Goal: Communication & Community: Ask a question

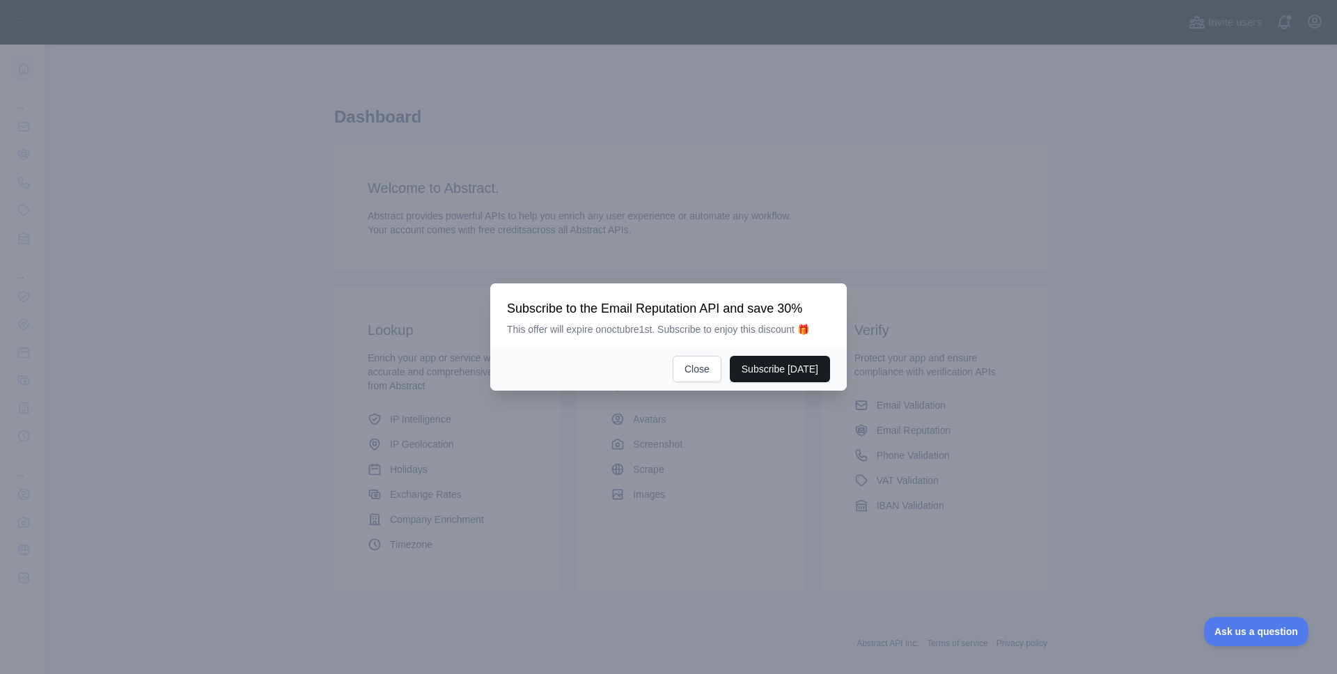
click at [791, 378] on button "Subscribe [DATE]" at bounding box center [780, 369] width 100 height 26
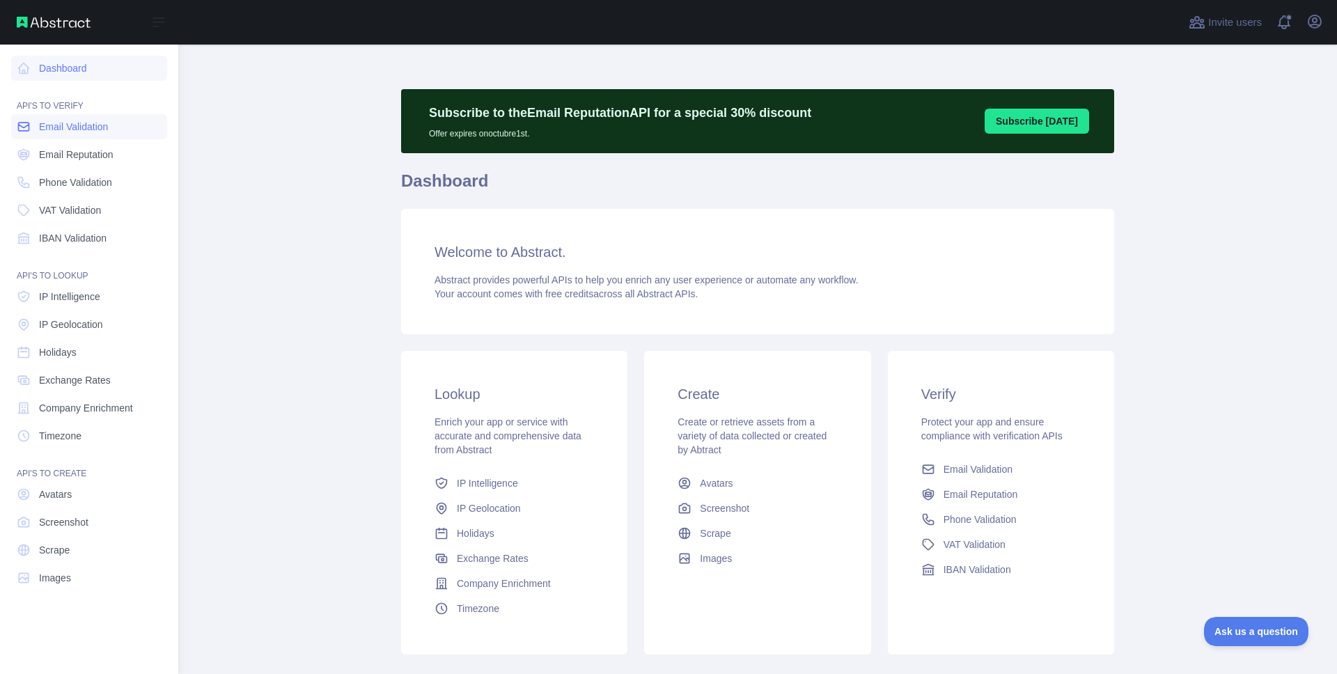
click at [108, 126] on span "Email Validation" at bounding box center [73, 127] width 69 height 14
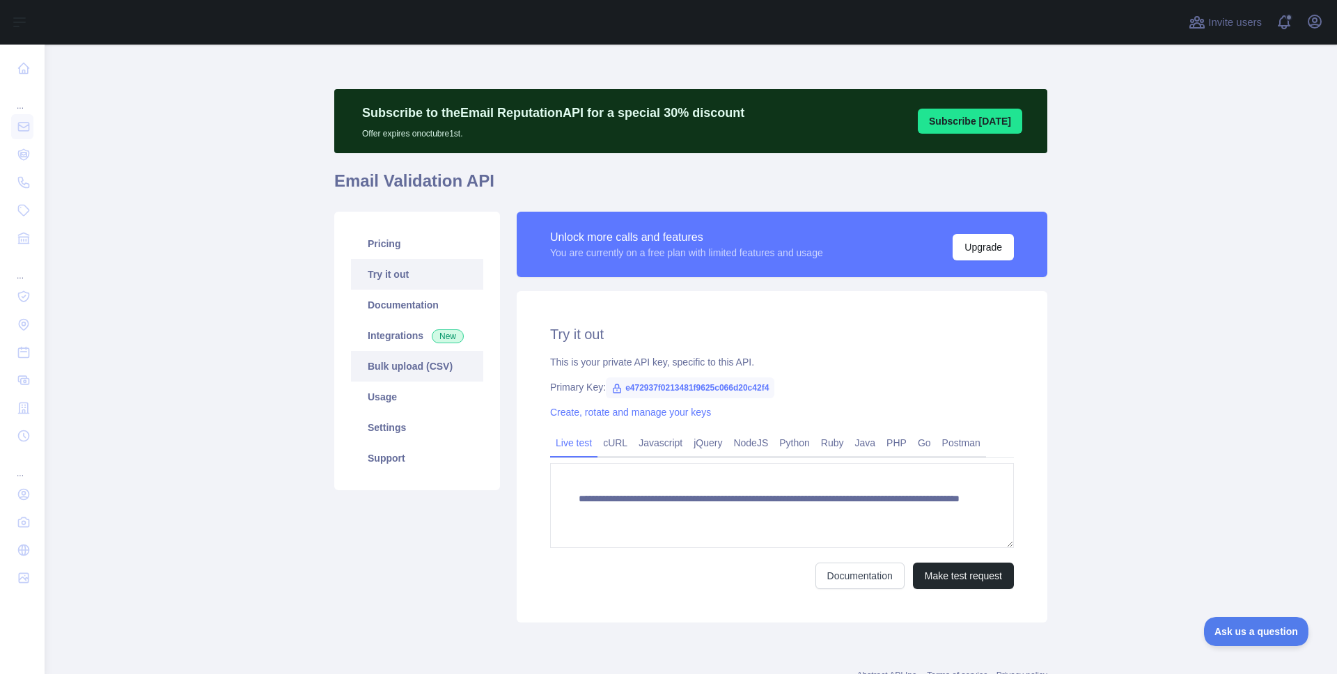
click at [402, 369] on link "Bulk upload (CSV)" at bounding box center [417, 366] width 132 height 31
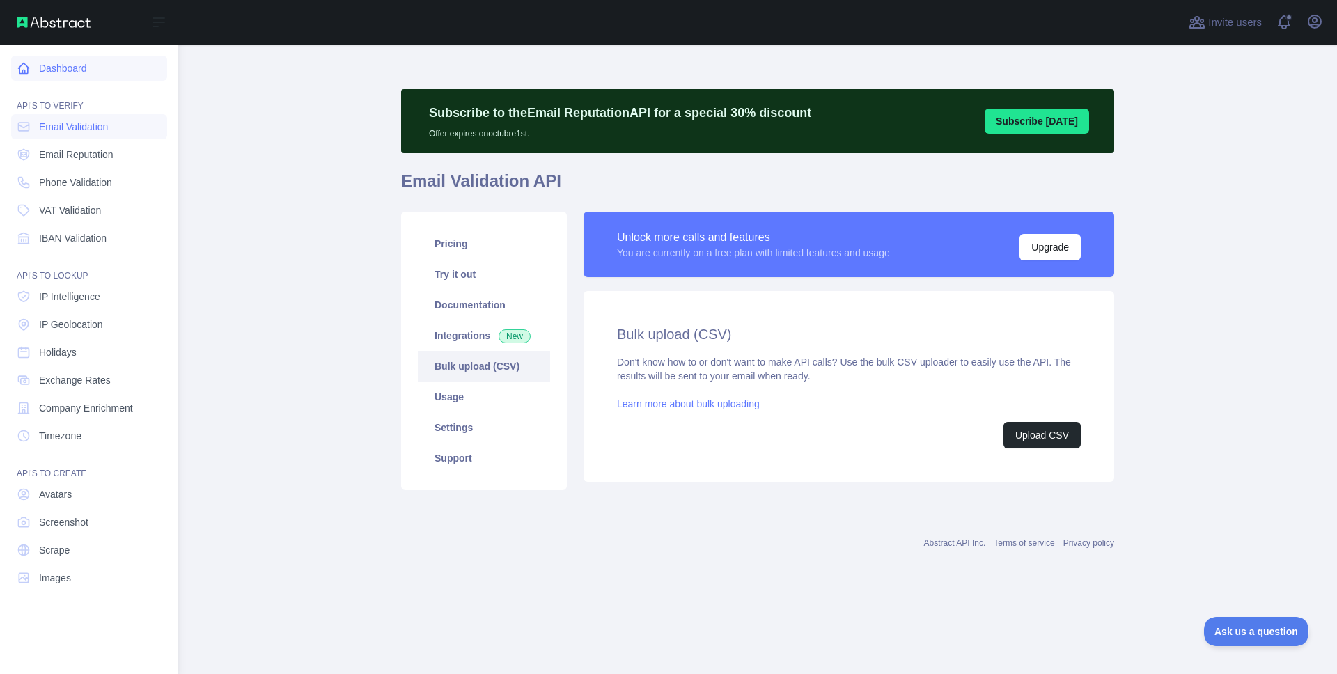
click at [66, 69] on link "Dashboard" at bounding box center [89, 68] width 156 height 25
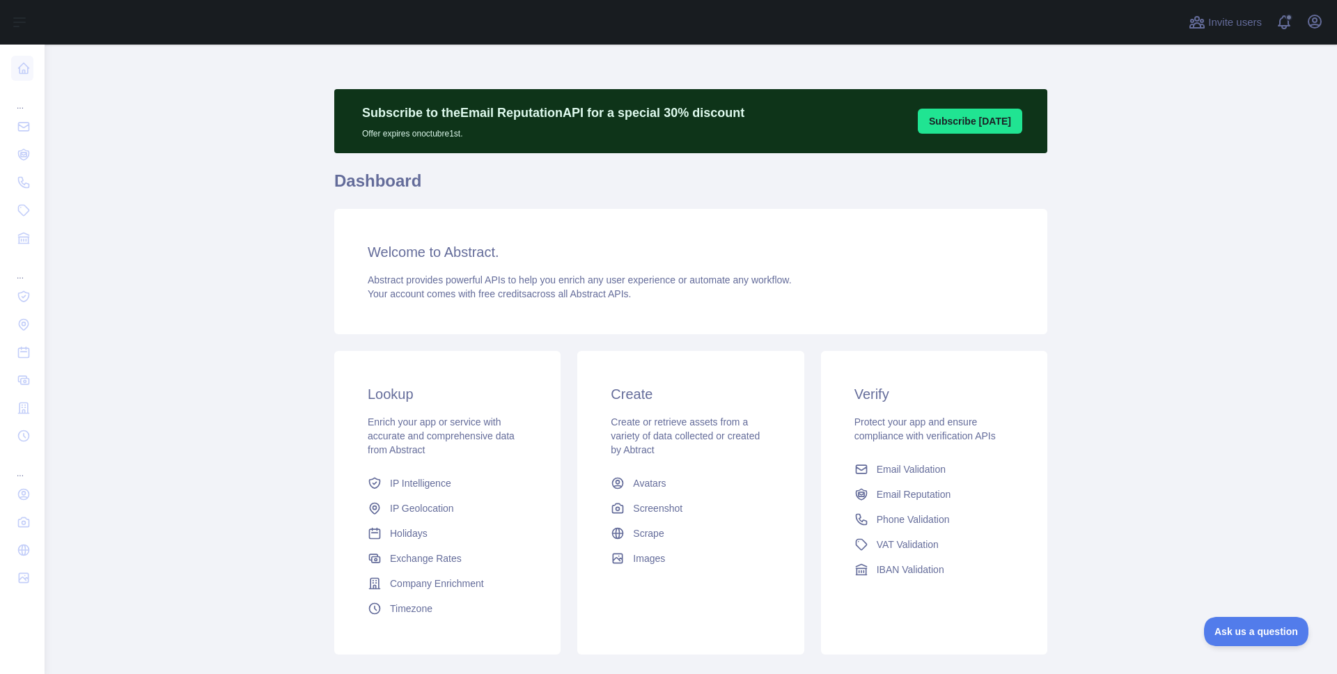
click at [966, 119] on button "Subscribe [DATE]" at bounding box center [970, 121] width 104 height 25
click at [930, 471] on span "Email Validation" at bounding box center [911, 469] width 69 height 14
click at [917, 500] on span "Email Reputation" at bounding box center [914, 494] width 74 height 14
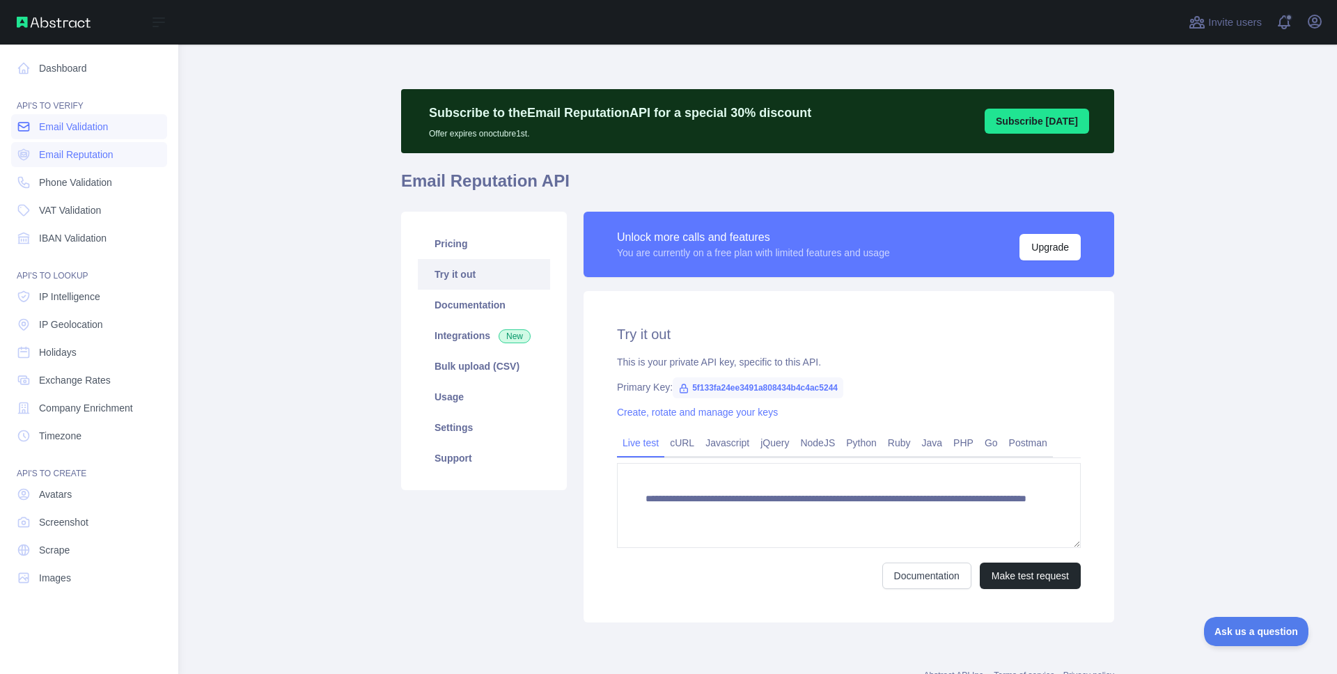
click at [97, 132] on span "Email Validation" at bounding box center [73, 127] width 69 height 14
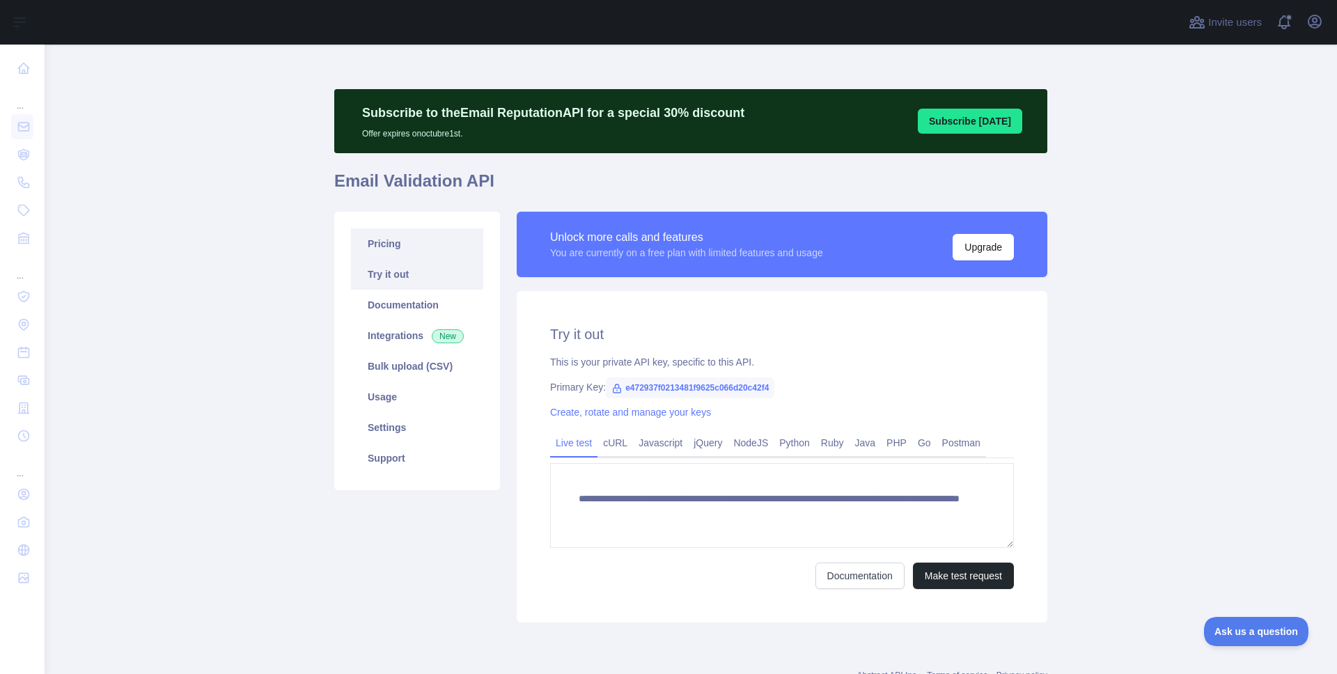
click at [401, 246] on link "Pricing" at bounding box center [417, 243] width 132 height 31
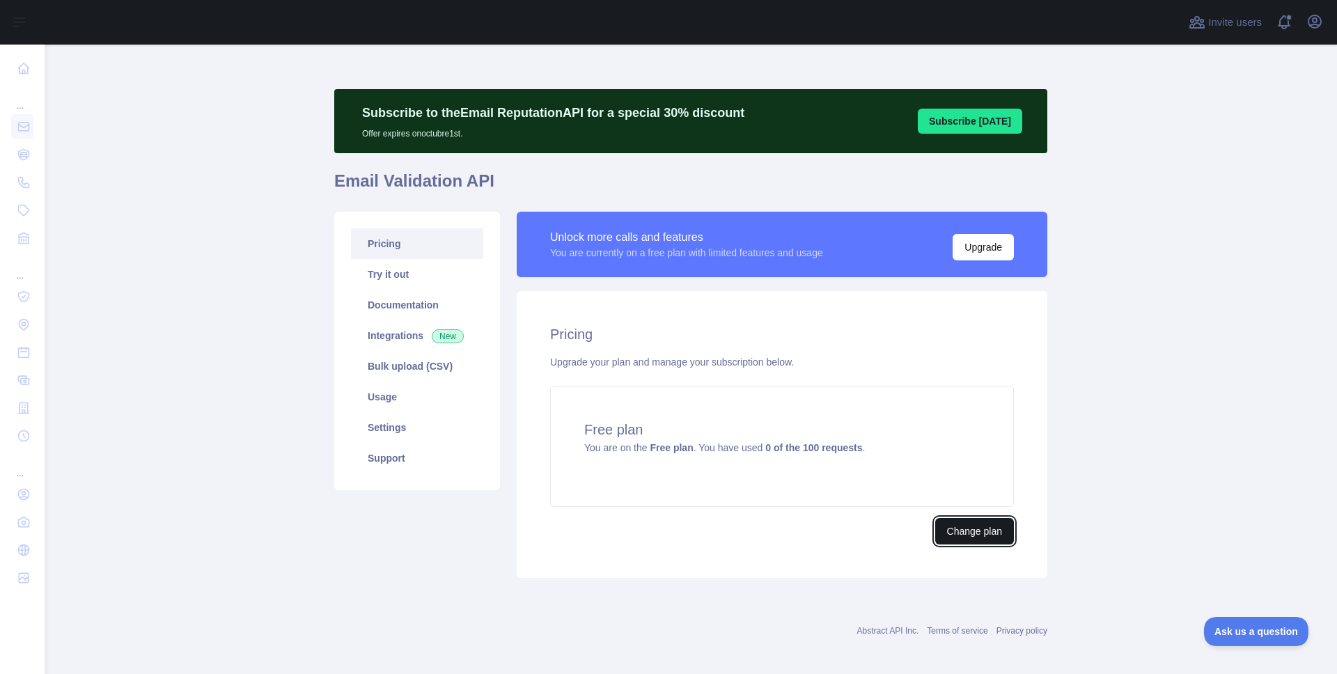
click at [937, 535] on button "Change plan" at bounding box center [974, 531] width 79 height 26
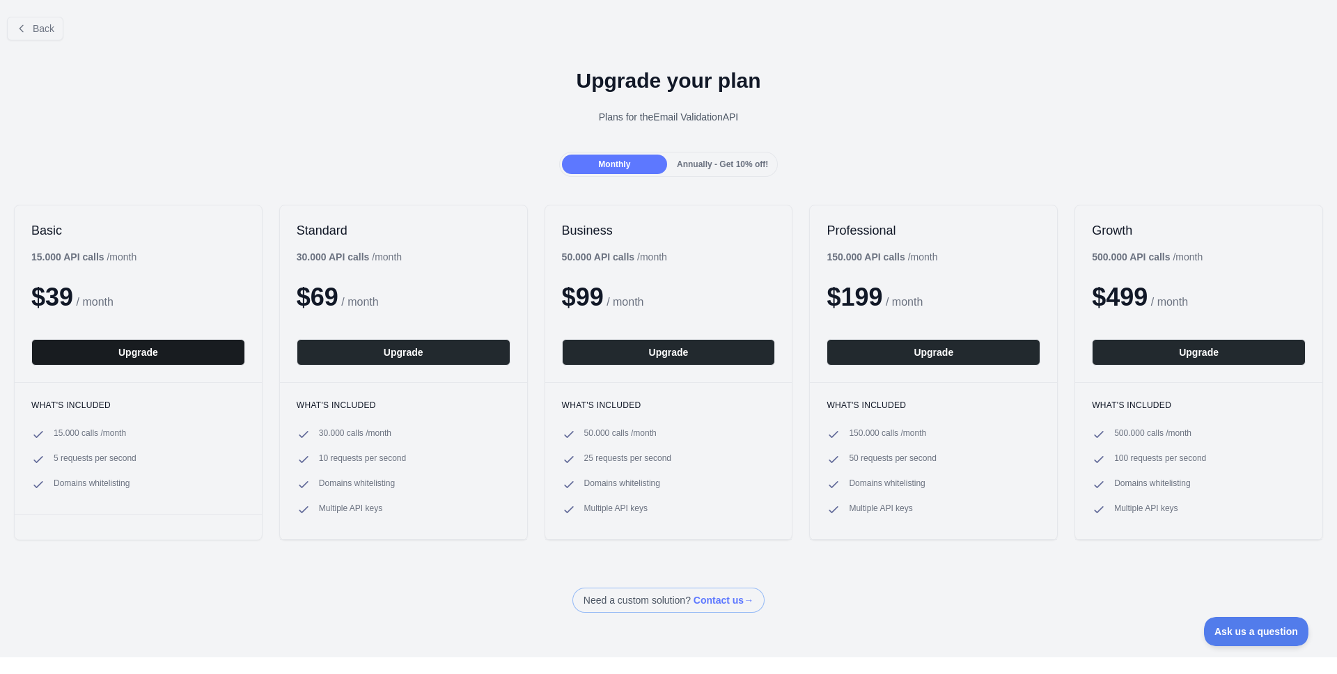
click at [179, 351] on button "Upgrade" at bounding box center [138, 352] width 214 height 26
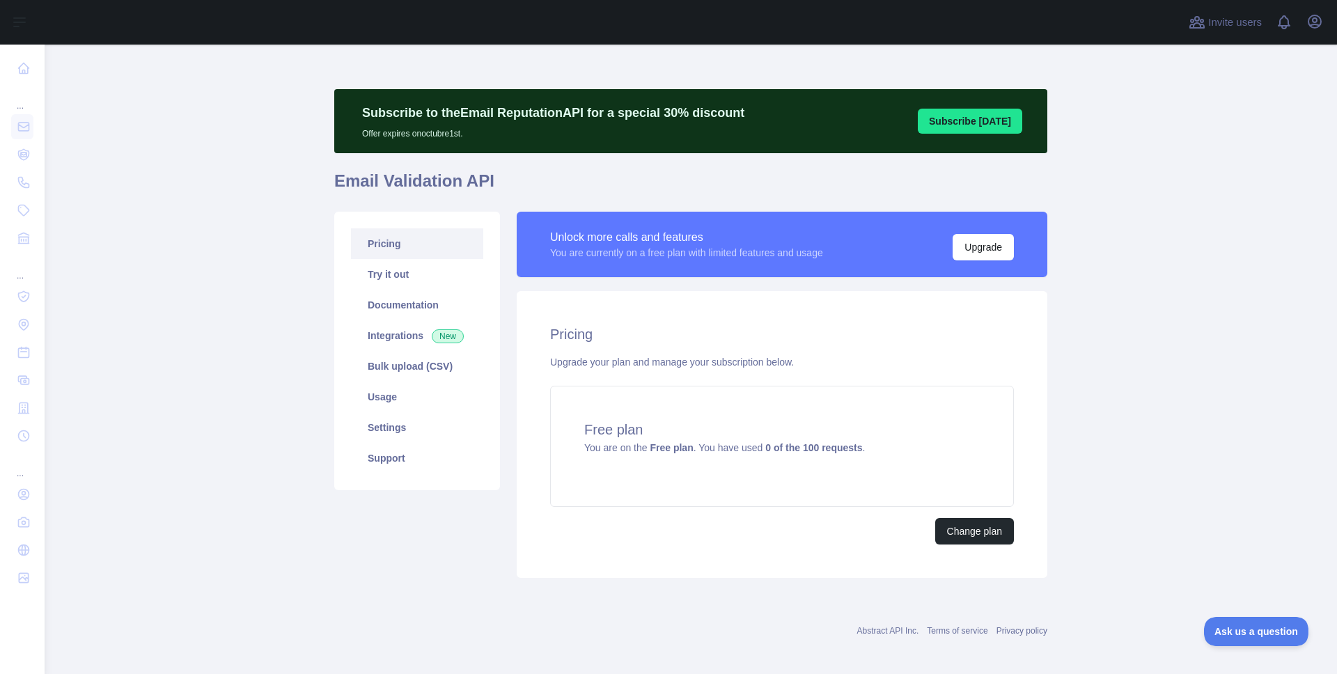
click at [983, 117] on button "Subscribe [DATE]" at bounding box center [970, 121] width 104 height 25
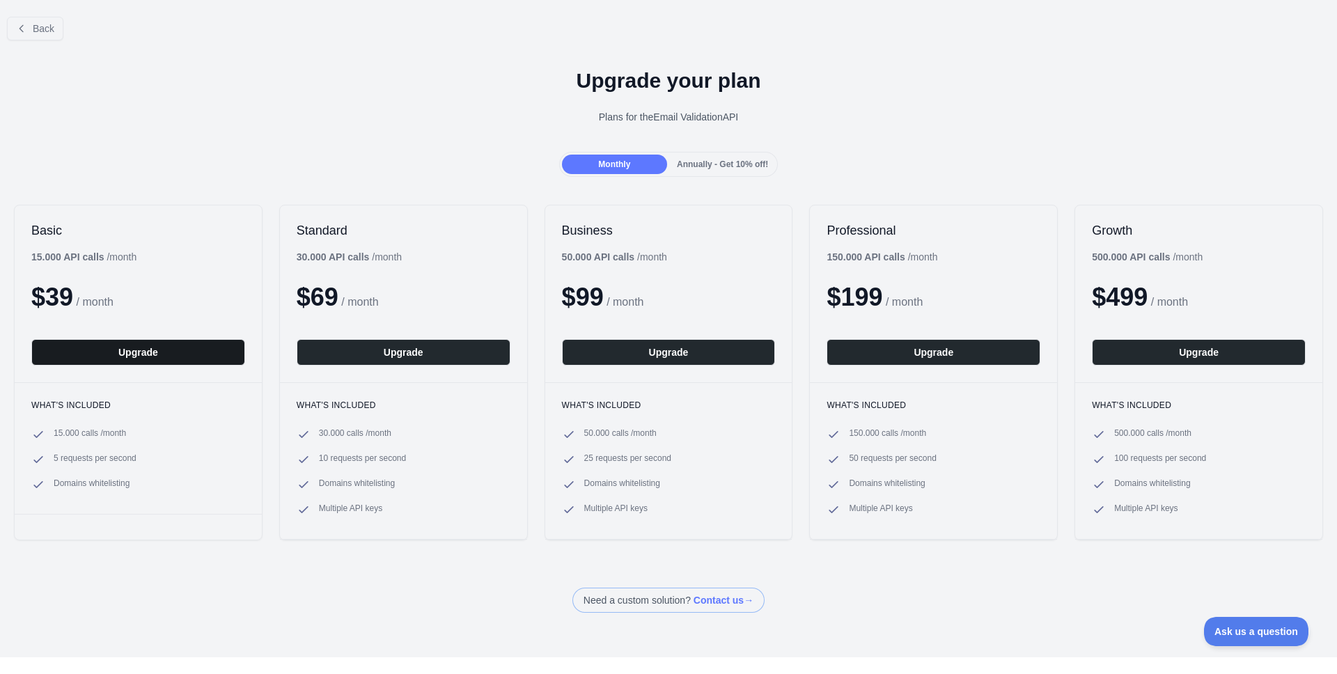
click at [125, 346] on button "Upgrade" at bounding box center [138, 352] width 214 height 26
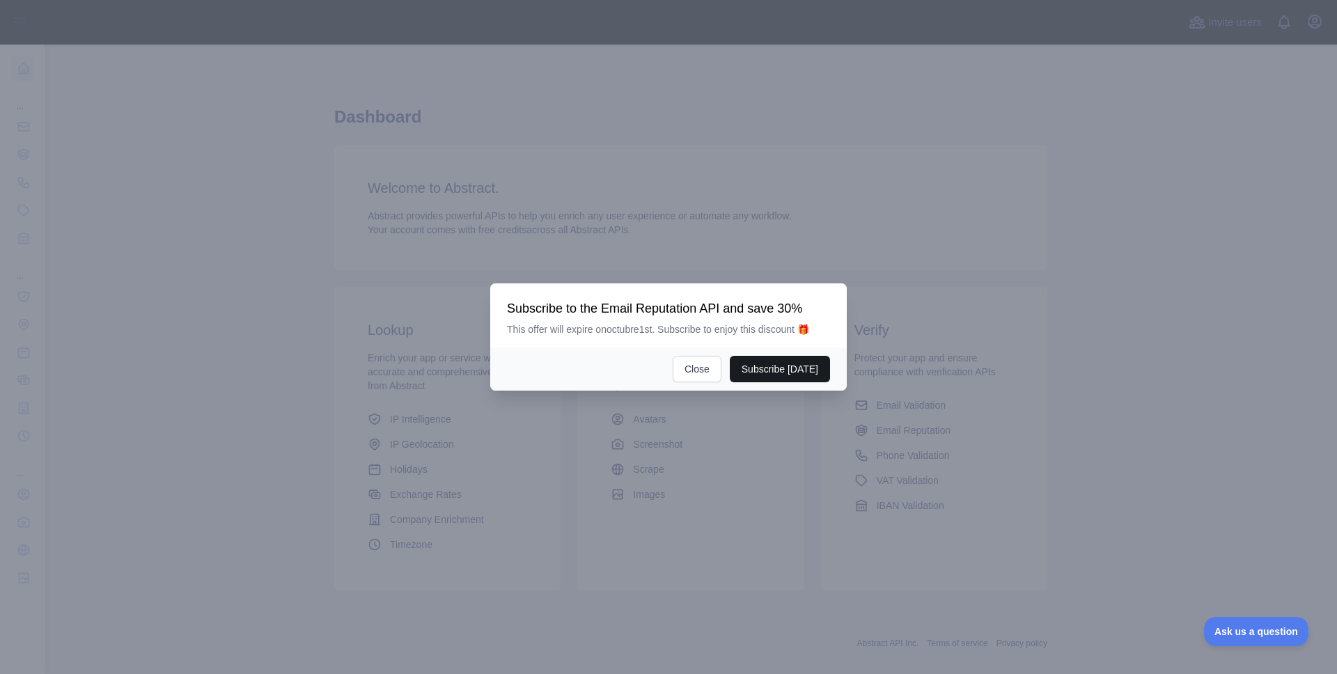
click at [753, 365] on button "Subscribe [DATE]" at bounding box center [780, 369] width 100 height 26
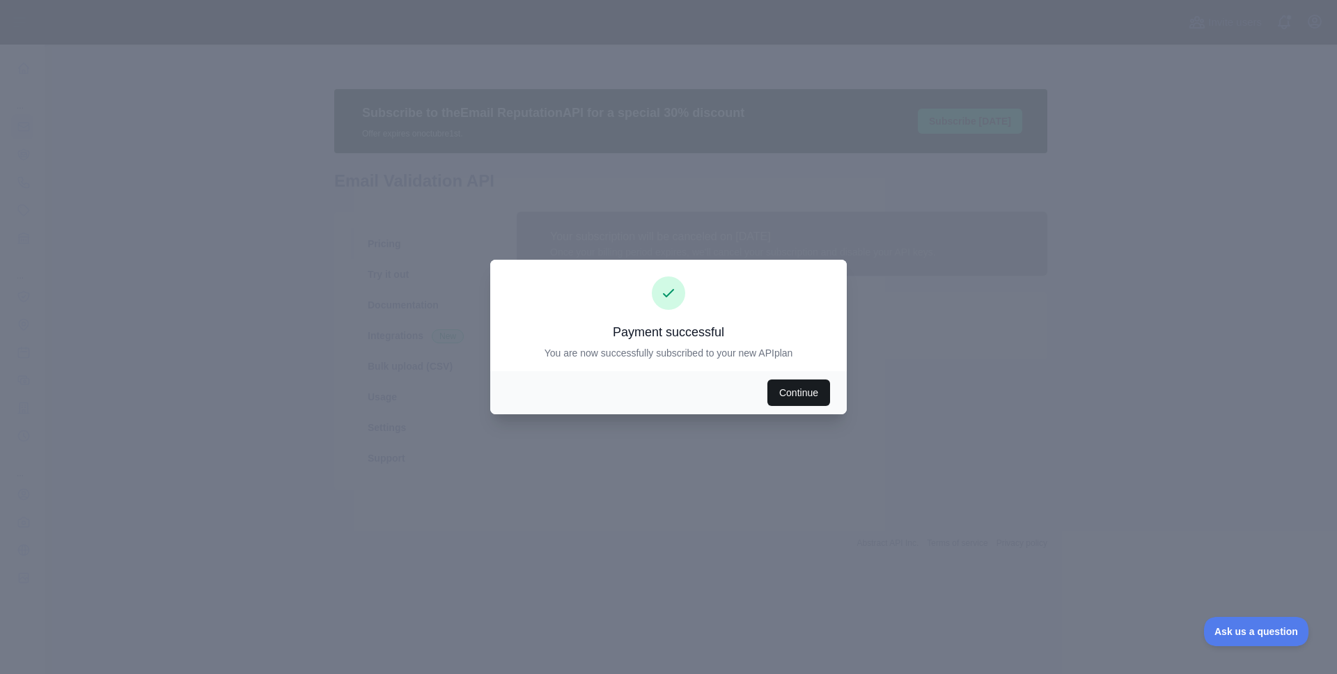
click at [784, 402] on button "Continue" at bounding box center [798, 392] width 63 height 26
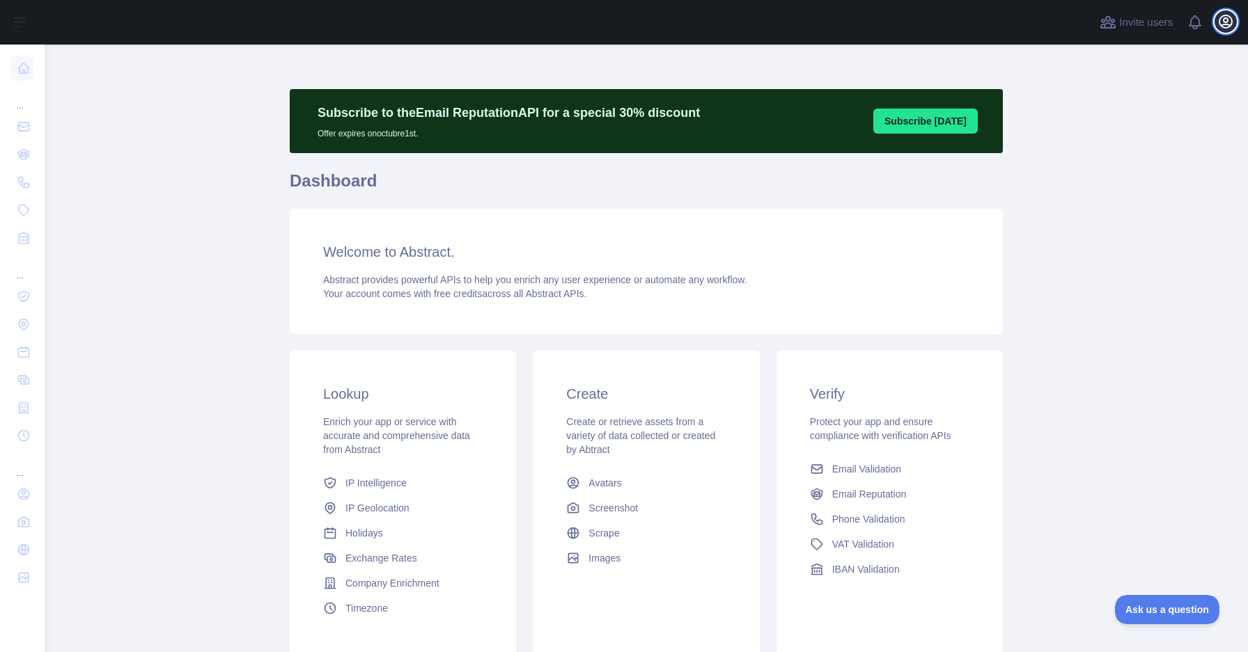
click at [1233, 26] on icon "button" at bounding box center [1225, 21] width 17 height 17
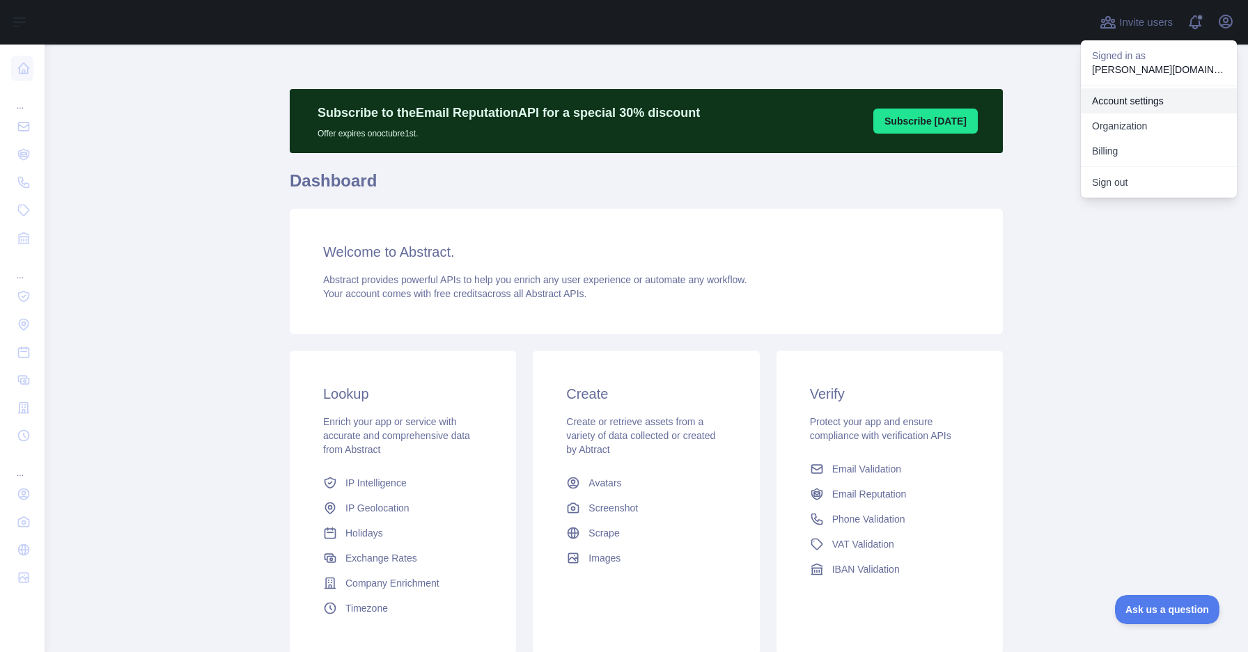
click at [1122, 107] on link "Account settings" at bounding box center [1159, 100] width 156 height 25
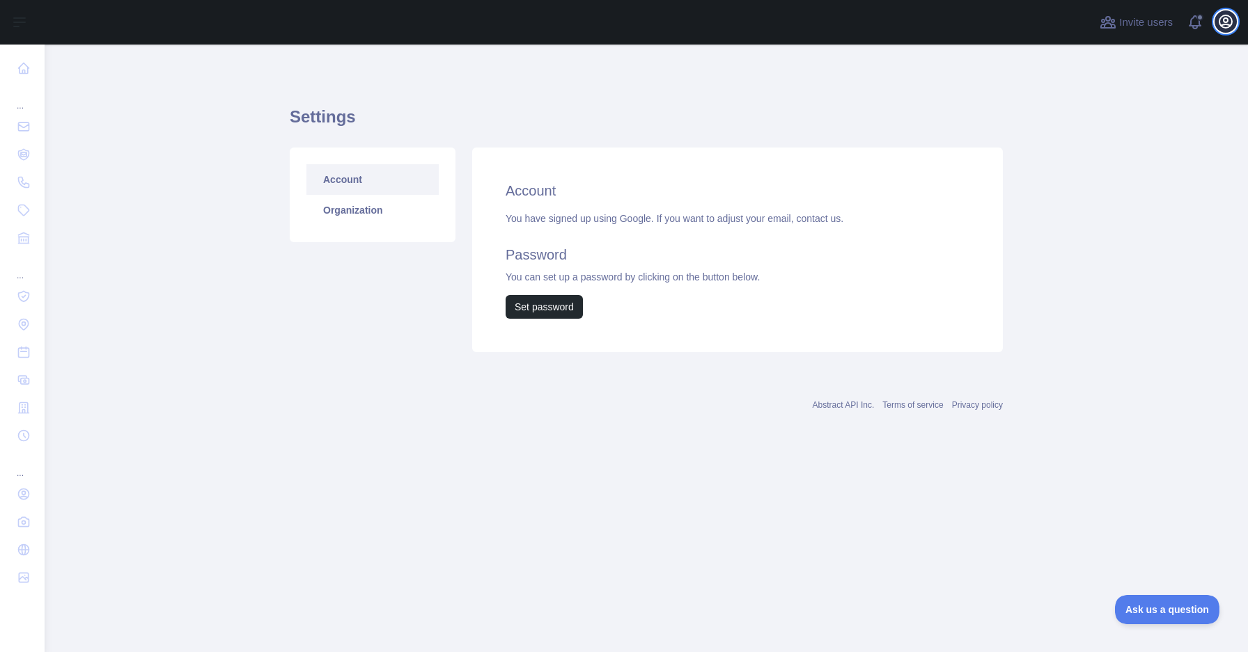
click at [1220, 31] on button "Open user menu" at bounding box center [1225, 21] width 22 height 22
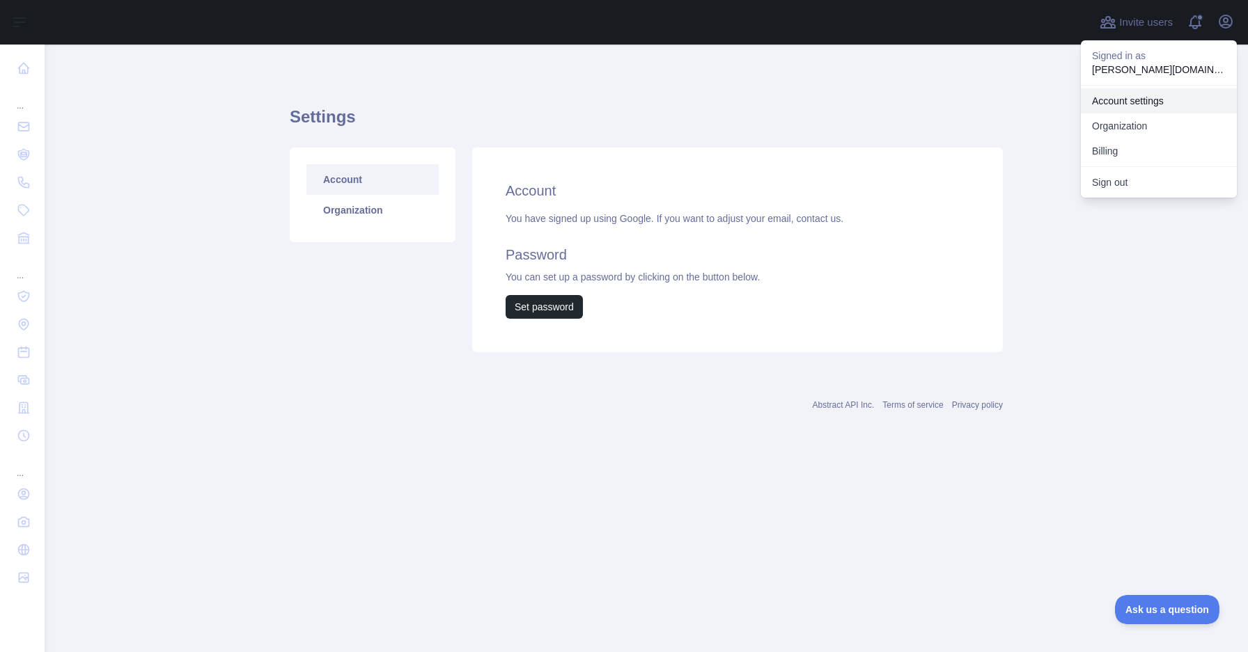
click at [1145, 99] on link "Account settings" at bounding box center [1159, 100] width 156 height 25
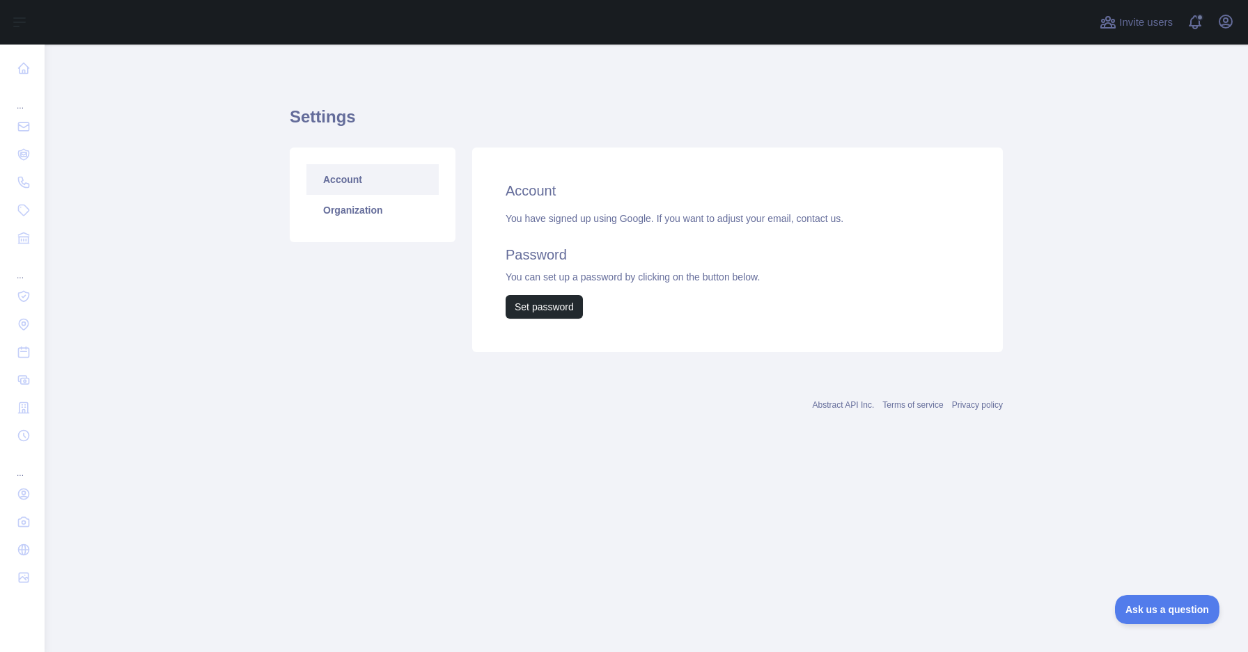
click at [264, 443] on main "Settings Account Organization Account You have signed up using Google. If you w…" at bounding box center [646, 349] width 1203 height 608
click at [1222, 22] on icon "button" at bounding box center [1225, 21] width 17 height 17
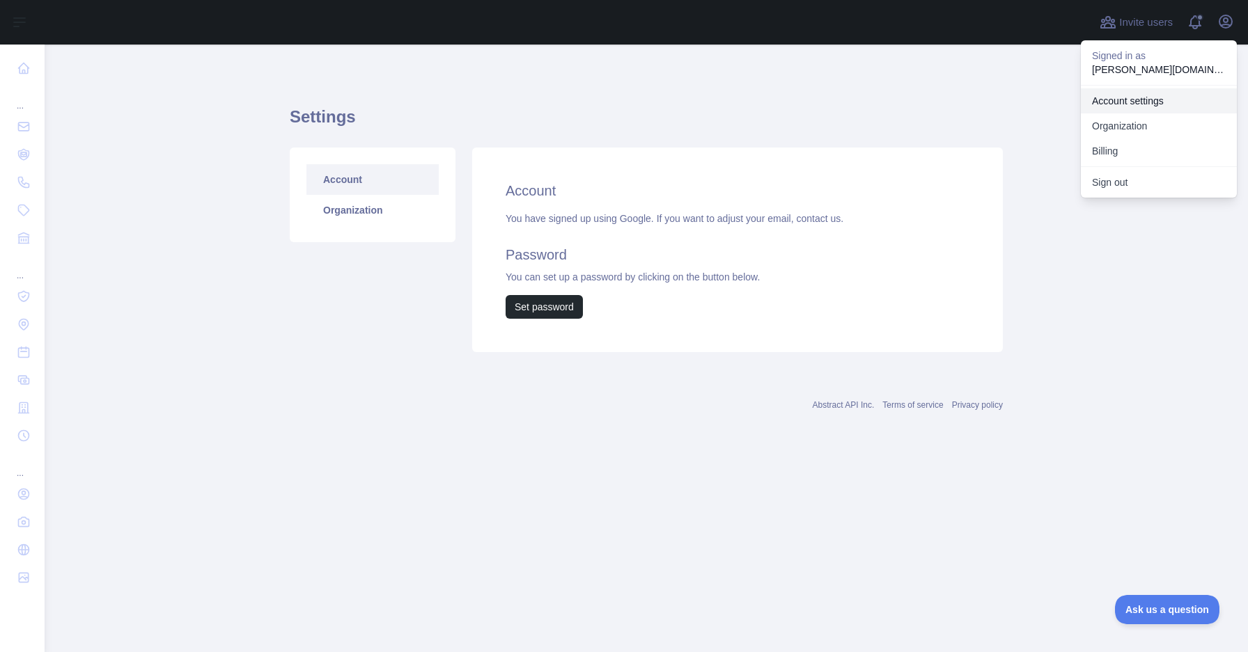
click at [1131, 100] on link "Account settings" at bounding box center [1159, 100] width 156 height 25
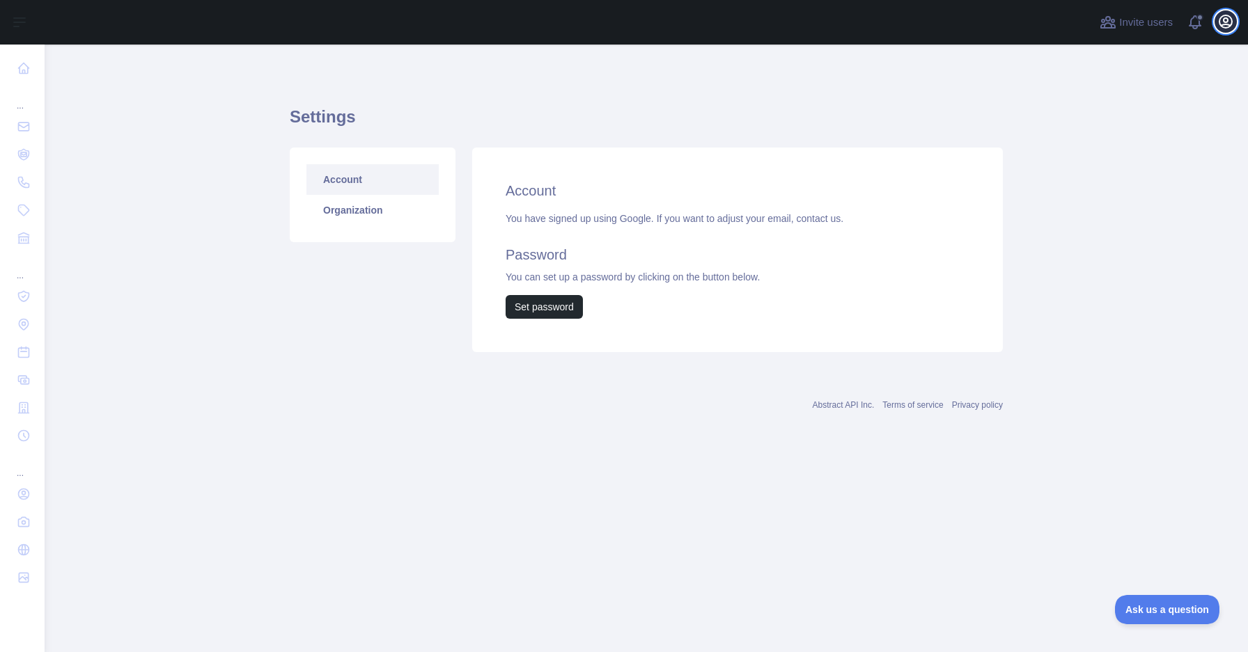
click at [1224, 24] on icon "button" at bounding box center [1225, 21] width 13 height 13
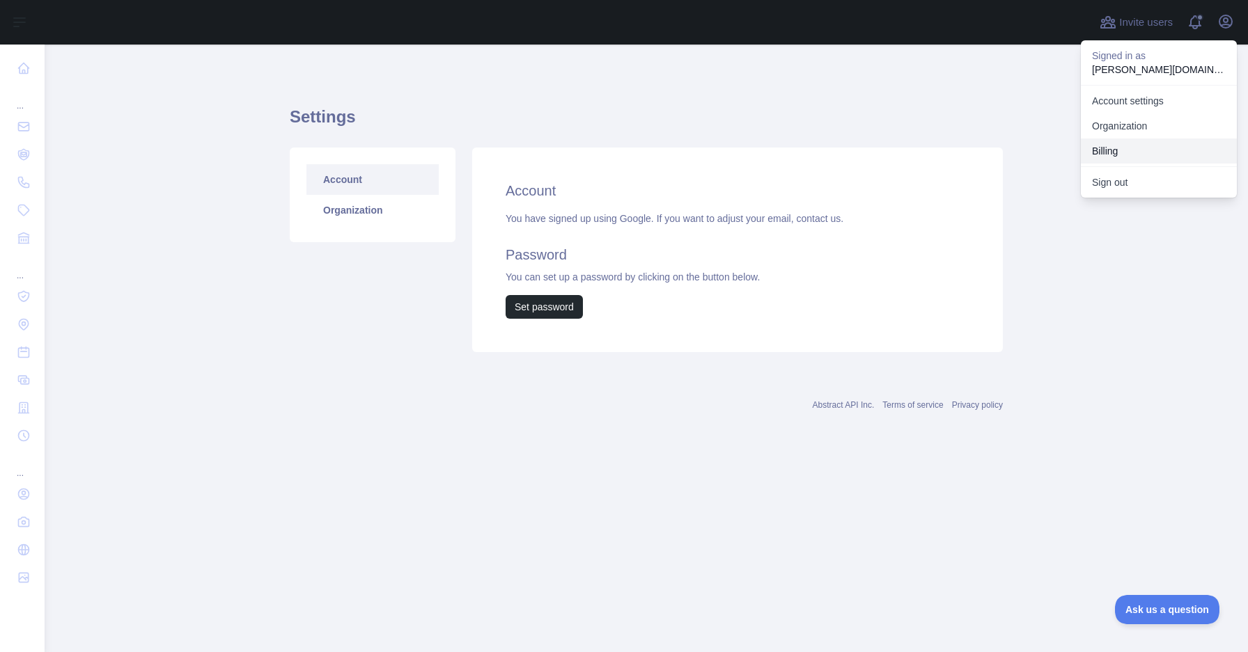
click at [1115, 151] on button "Billing" at bounding box center [1159, 151] width 156 height 25
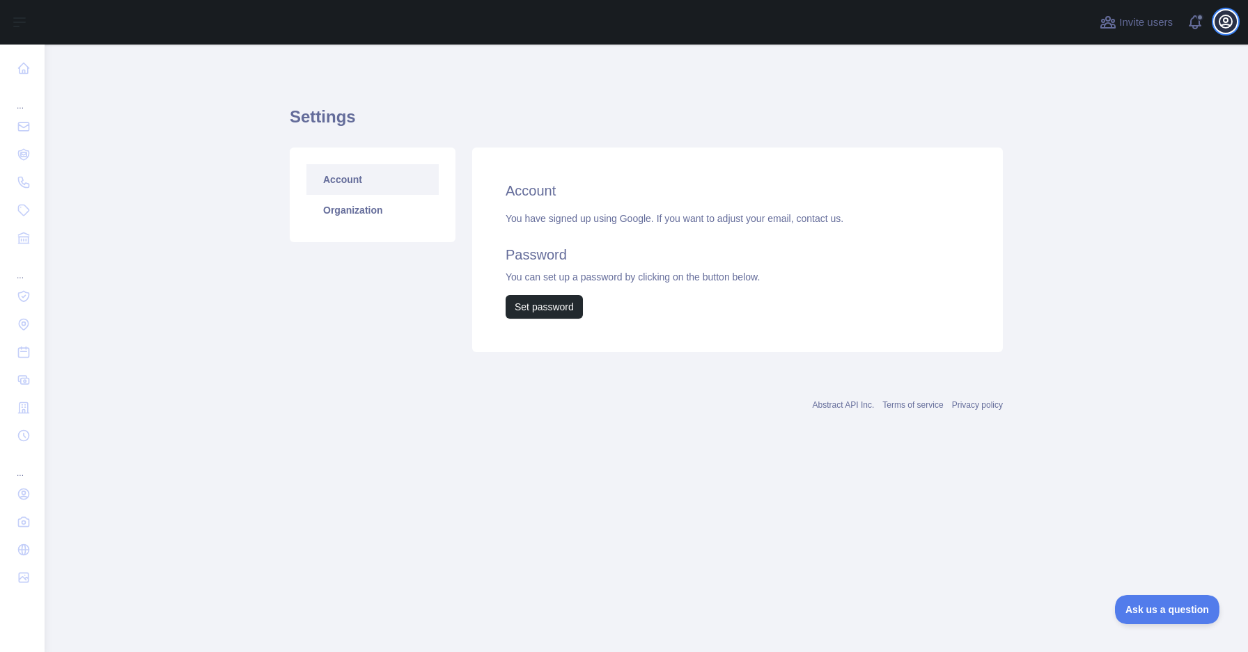
click at [1227, 20] on icon "button" at bounding box center [1225, 21] width 13 height 13
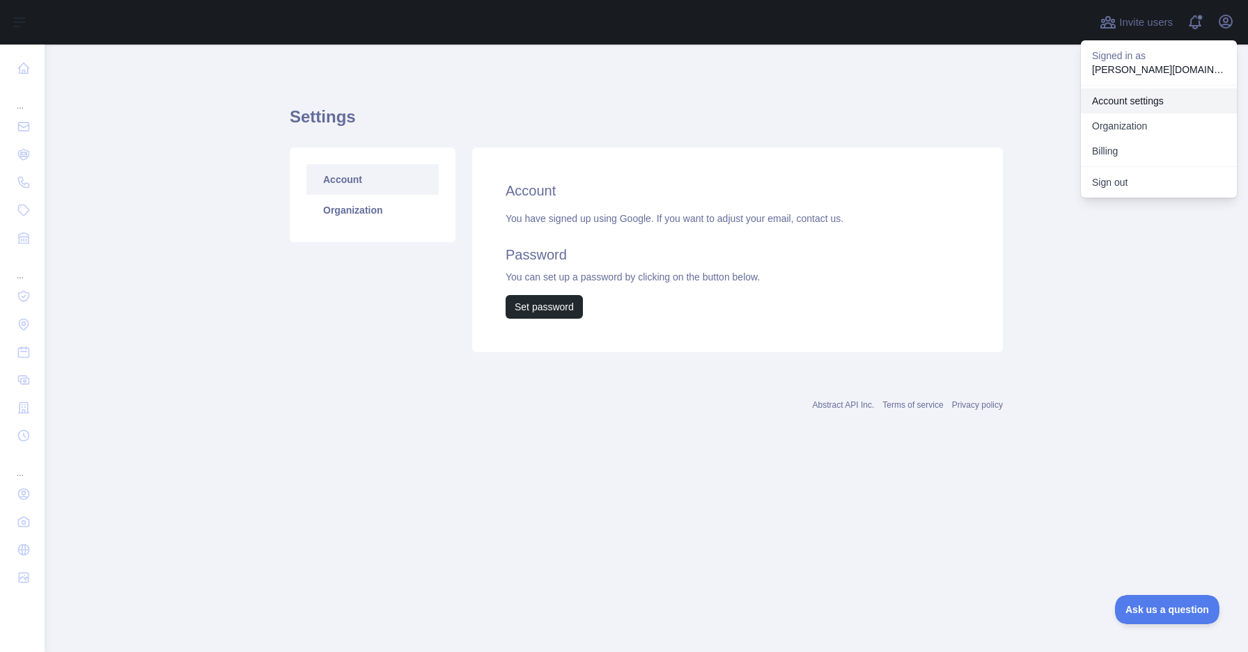
click at [1146, 104] on link "Account settings" at bounding box center [1159, 100] width 156 height 25
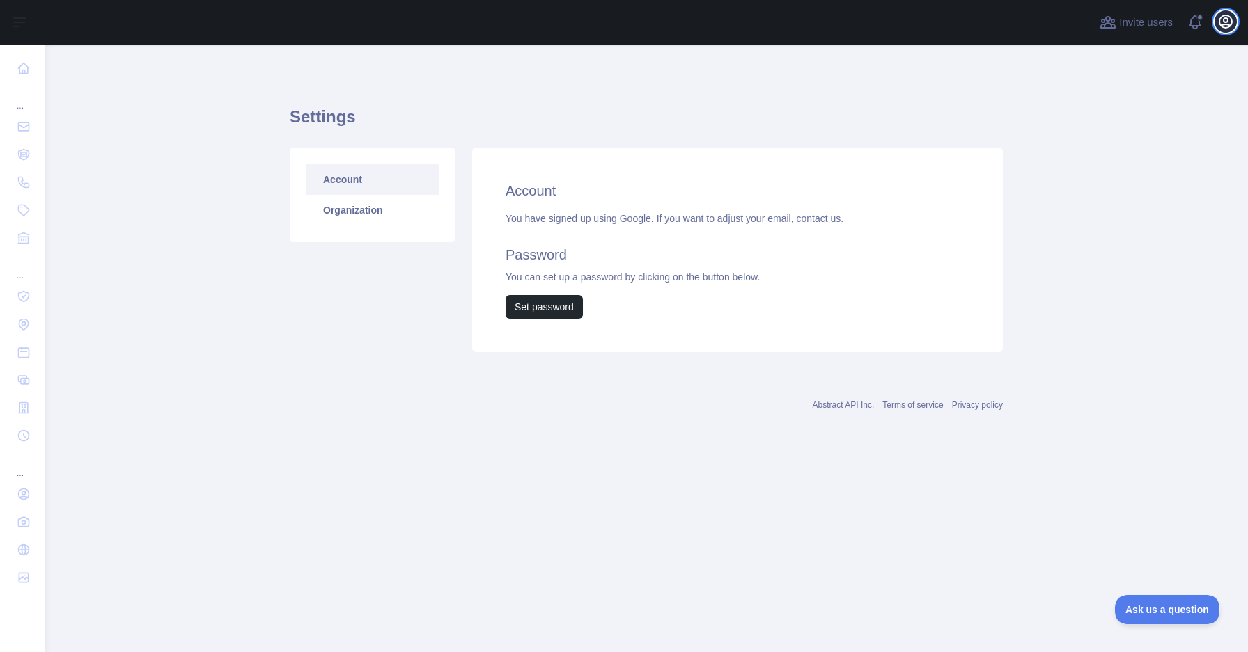
click at [1229, 26] on icon "button" at bounding box center [1225, 21] width 17 height 17
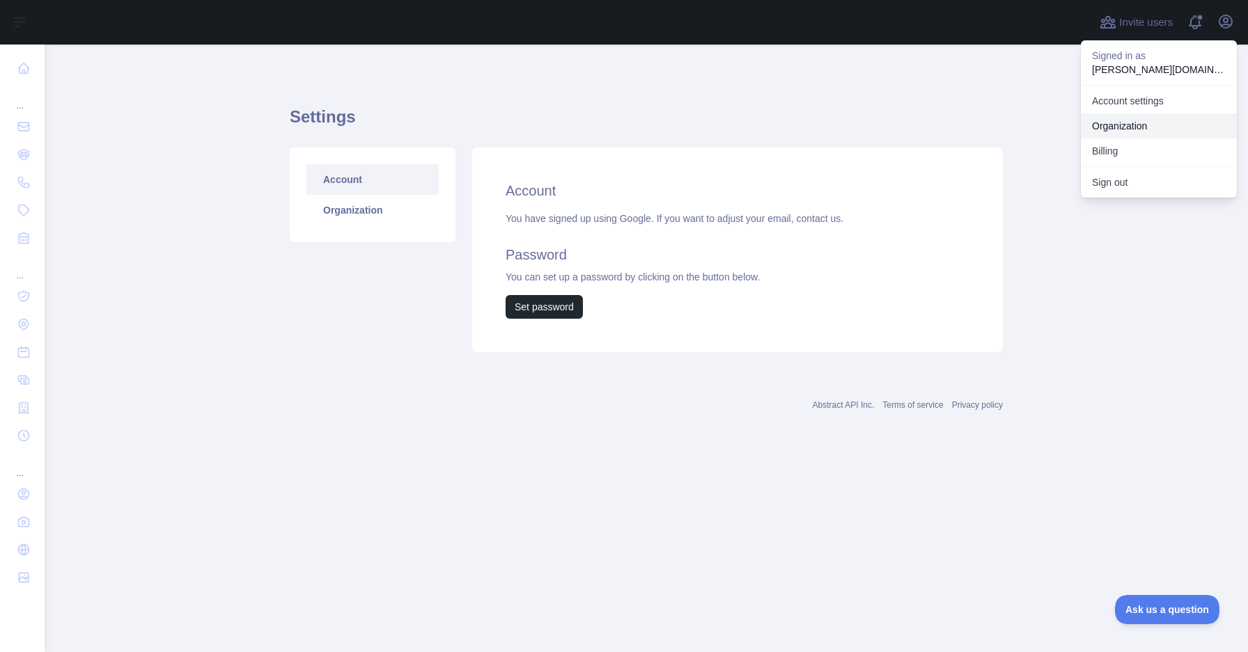
click at [1134, 125] on link "Organization" at bounding box center [1159, 125] width 156 height 25
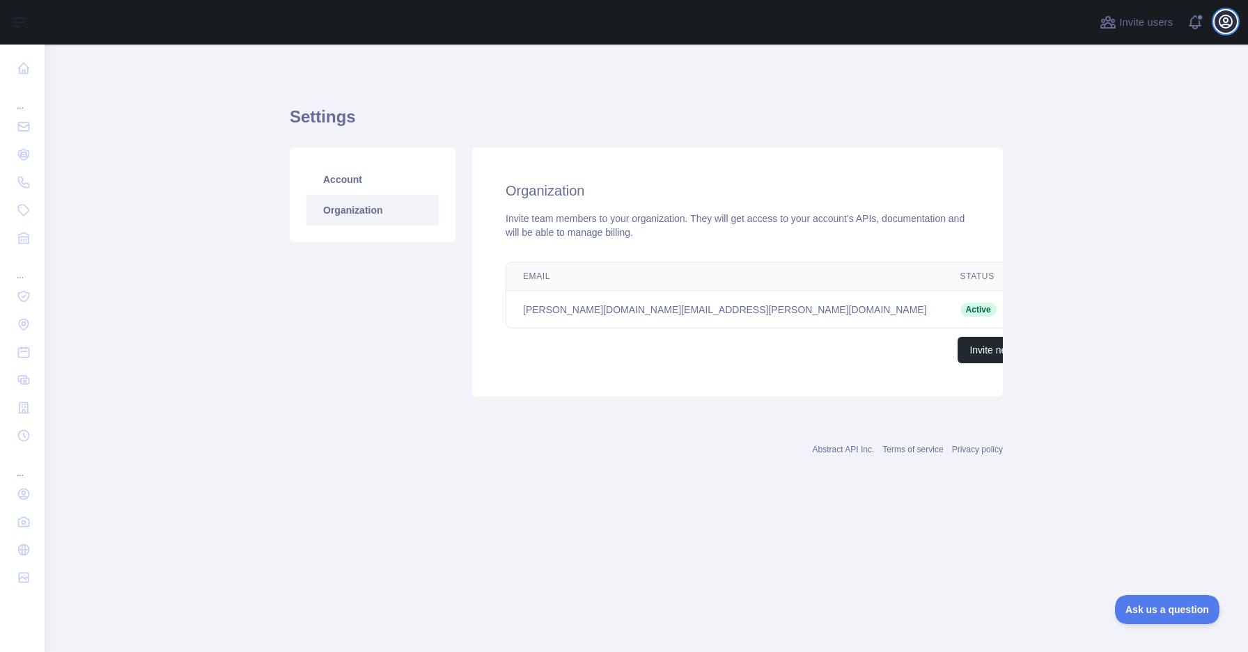
click at [1223, 29] on icon "button" at bounding box center [1225, 21] width 17 height 17
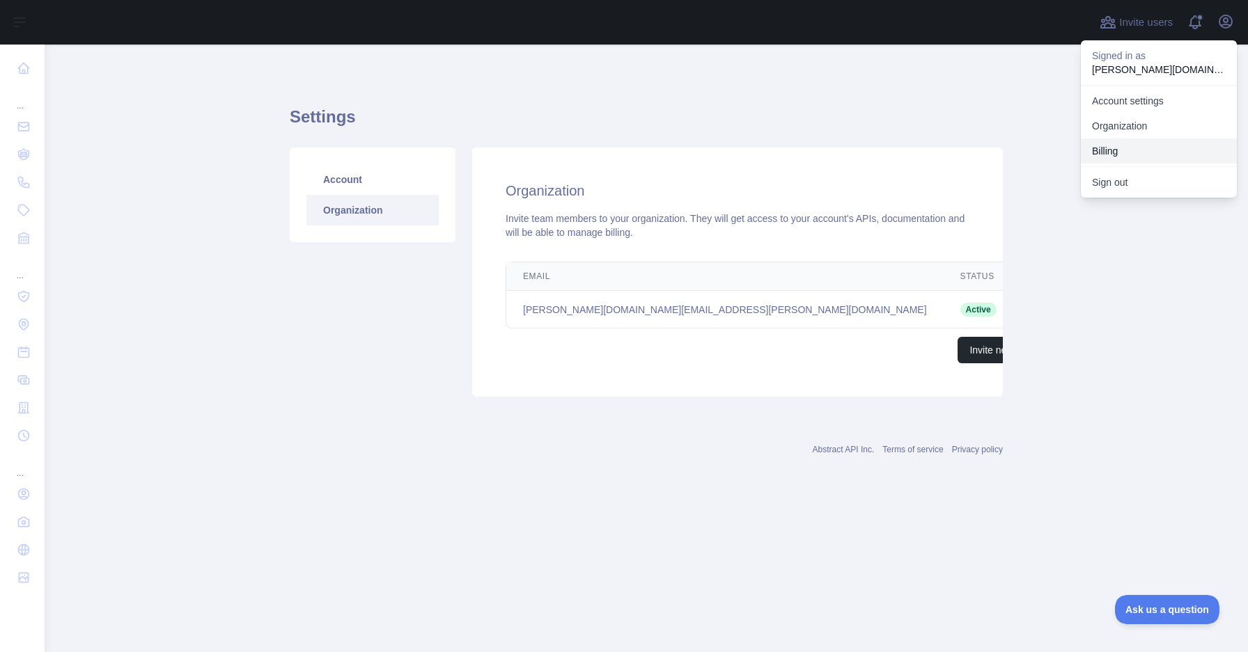
click at [1143, 144] on button "Billing" at bounding box center [1159, 151] width 156 height 25
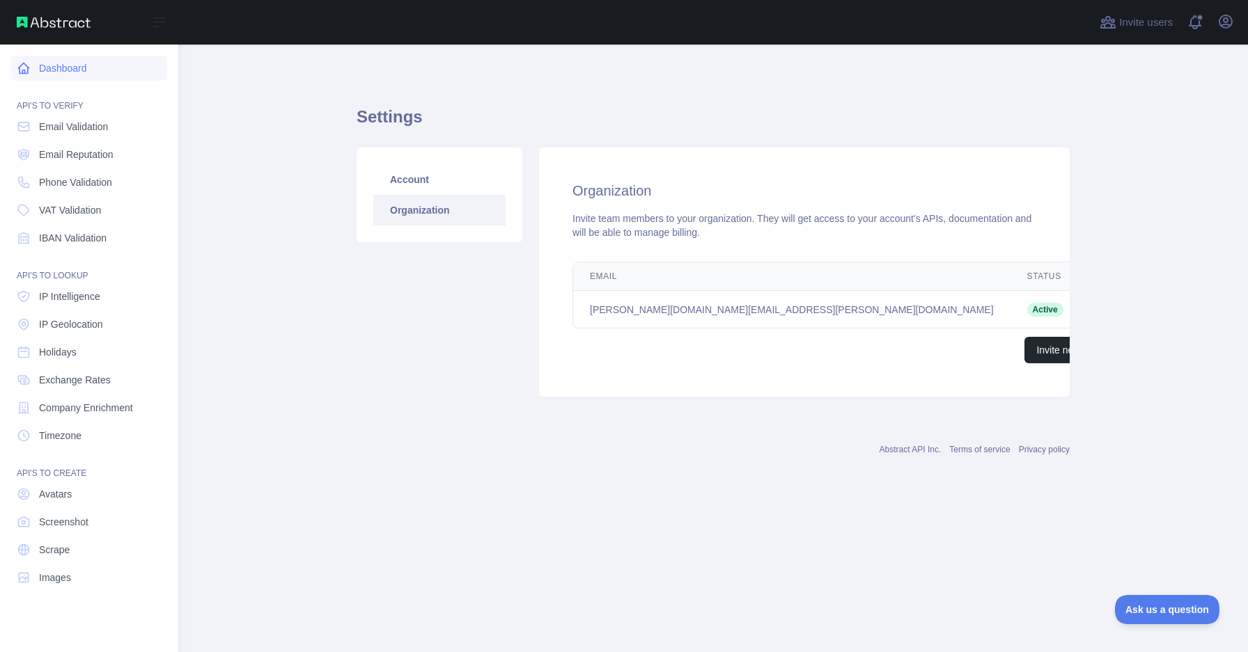
click at [92, 72] on link "Dashboard" at bounding box center [89, 68] width 156 height 25
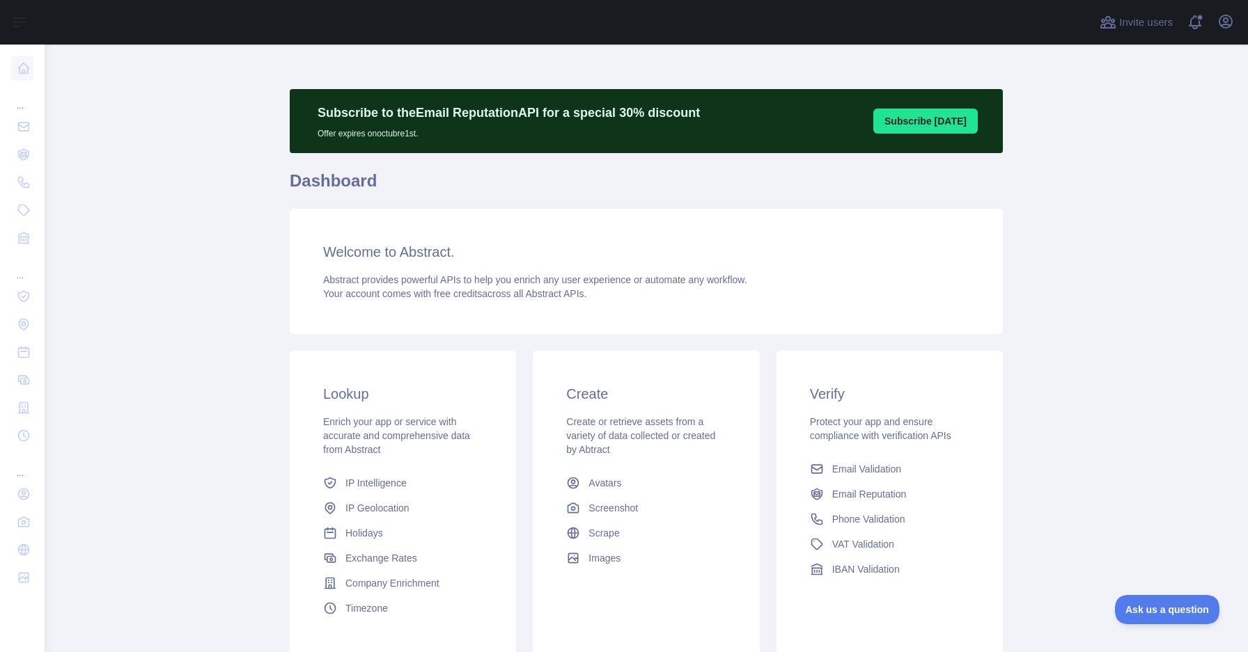
click at [913, 115] on button "Subscribe [DATE]" at bounding box center [925, 121] width 104 height 25
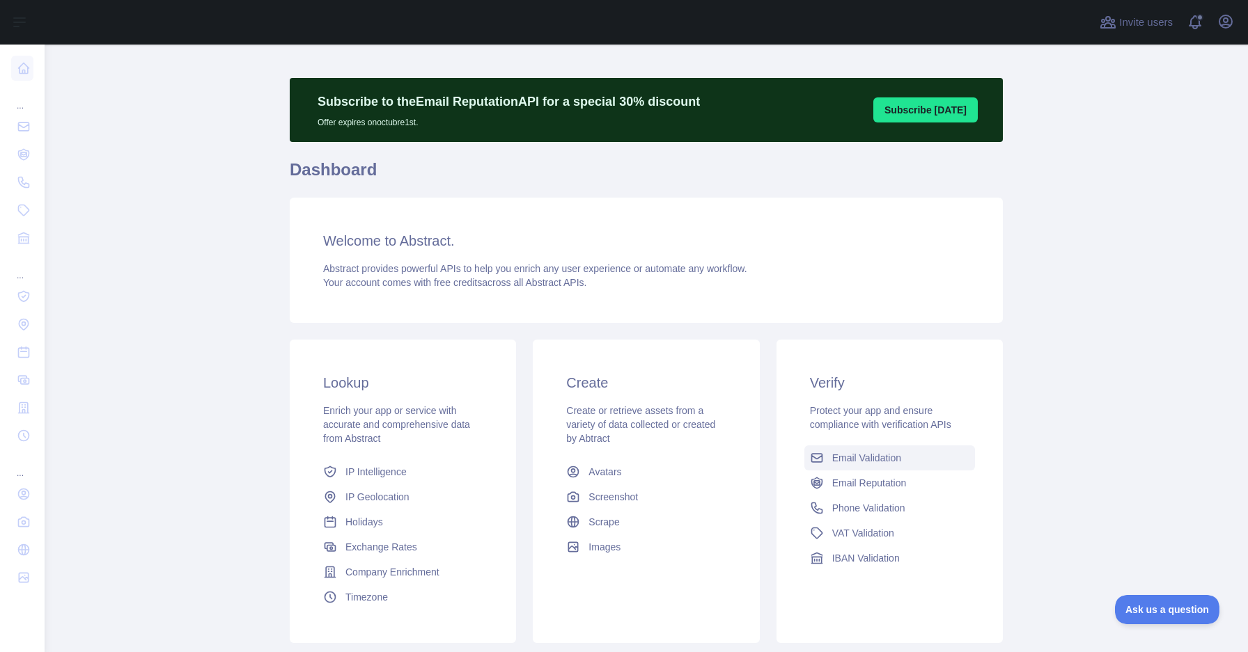
click at [871, 464] on span "Email Validation" at bounding box center [866, 458] width 69 height 14
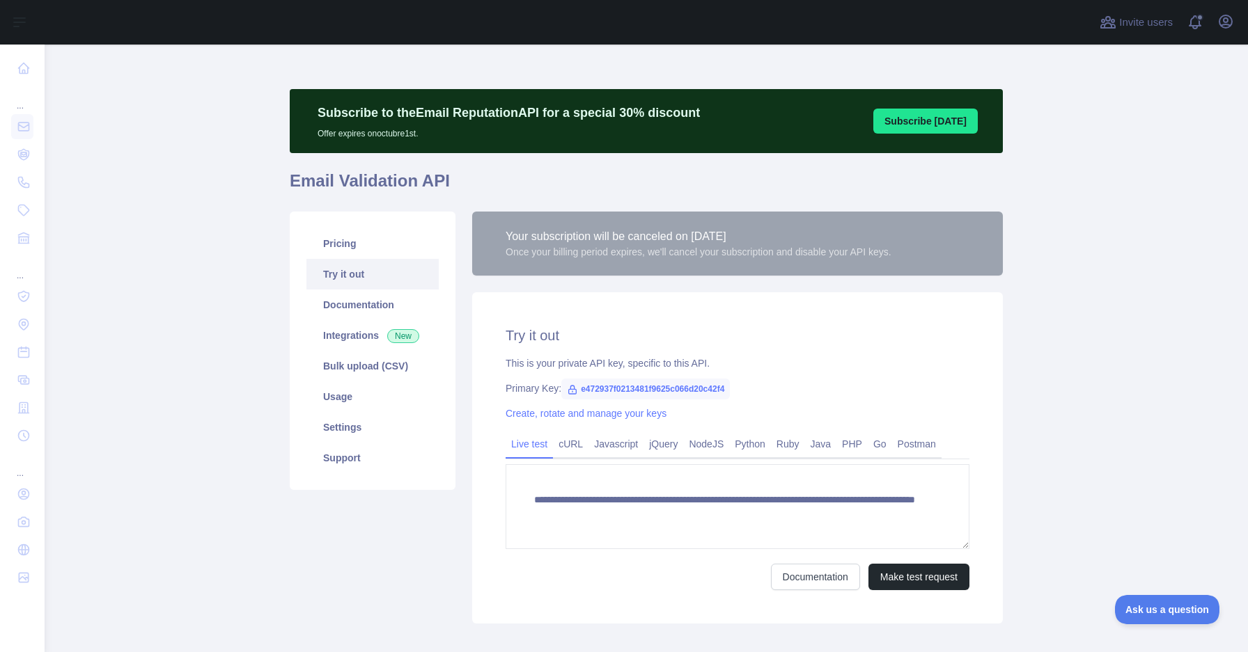
click at [360, 259] on link "Try it out" at bounding box center [372, 274] width 132 height 31
click at [360, 246] on link "Pricing" at bounding box center [372, 243] width 132 height 31
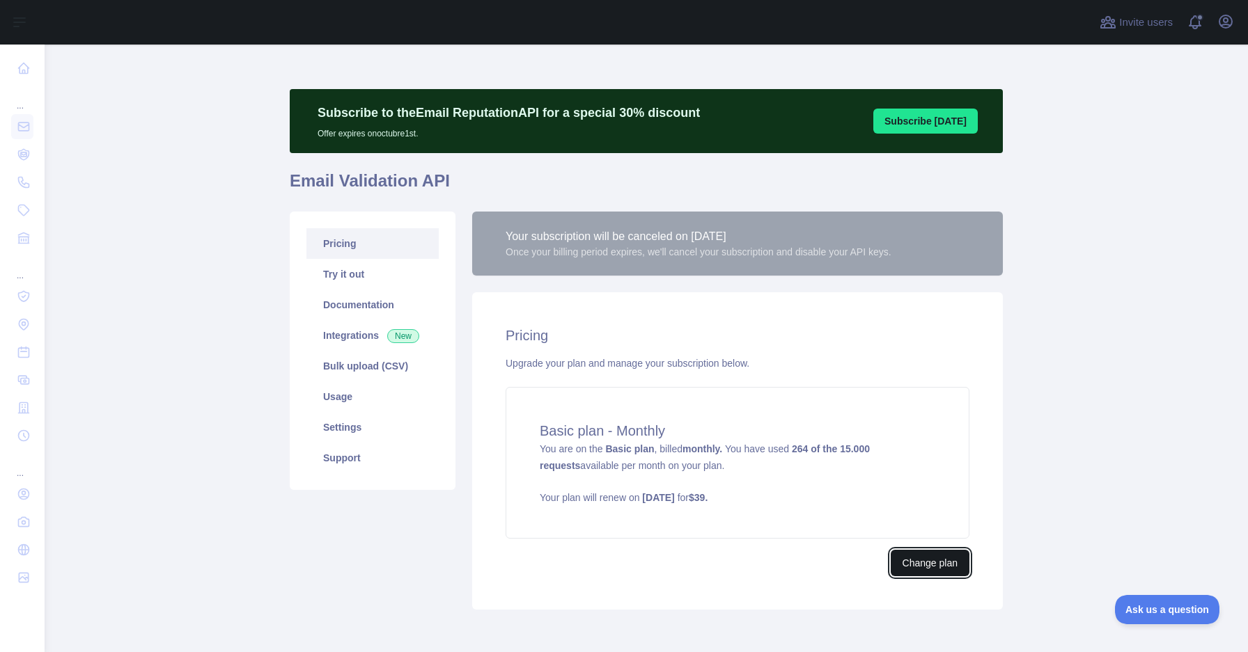
click at [913, 564] on button "Change plan" at bounding box center [930, 563] width 79 height 26
click at [737, 481] on div "Basic plan - Monthly You are on the Basic plan , billed monthly. You have used …" at bounding box center [737, 463] width 464 height 152
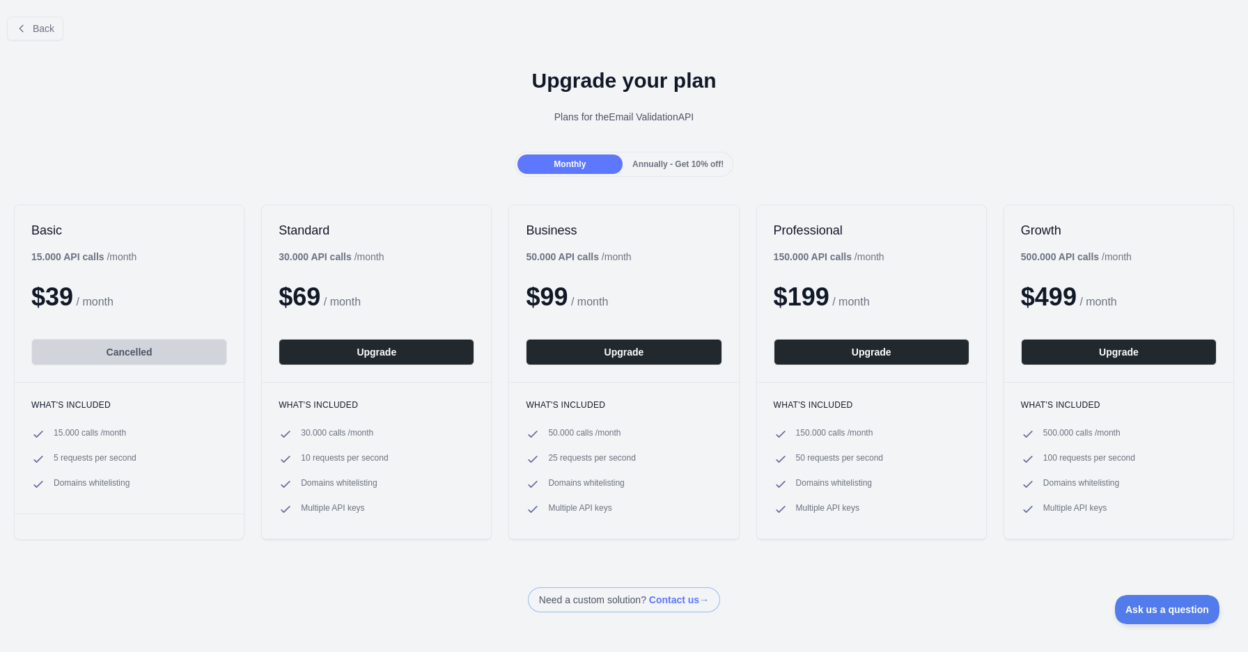
click at [139, 367] on div "Basic 15.000 API calls / month $ 39 / month Cancelled" at bounding box center [129, 293] width 229 height 177
click at [47, 30] on span "Back" at bounding box center [44, 28] width 22 height 11
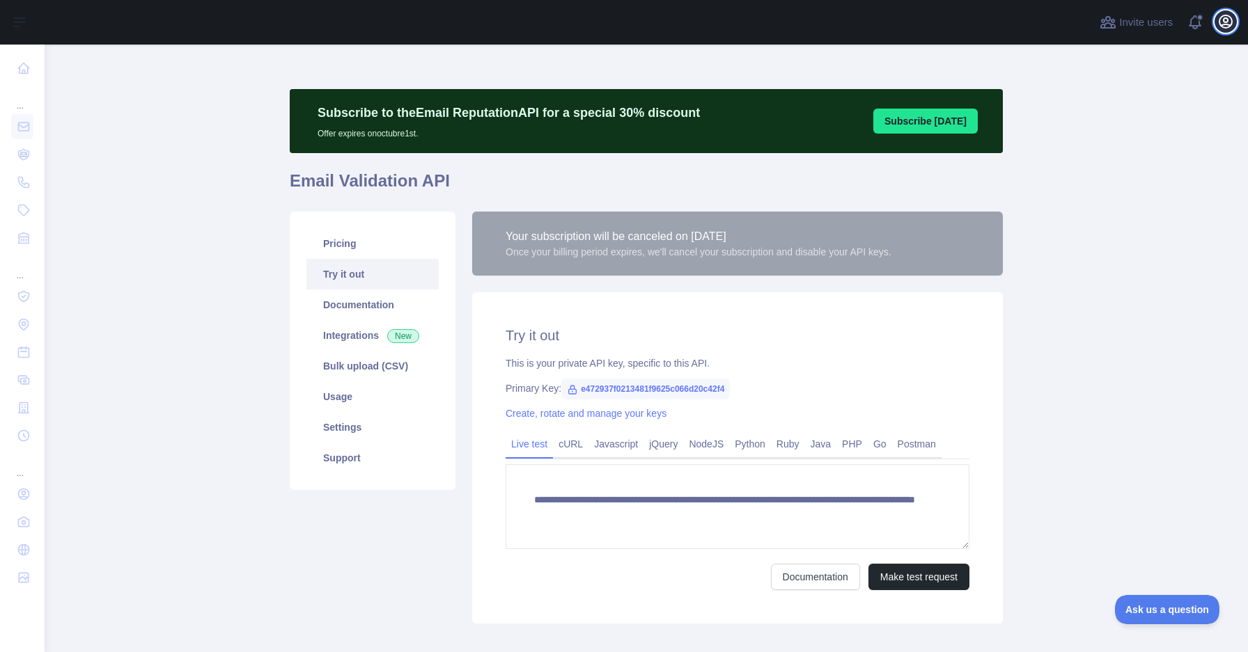
click at [1224, 15] on icon "button" at bounding box center [1225, 21] width 13 height 13
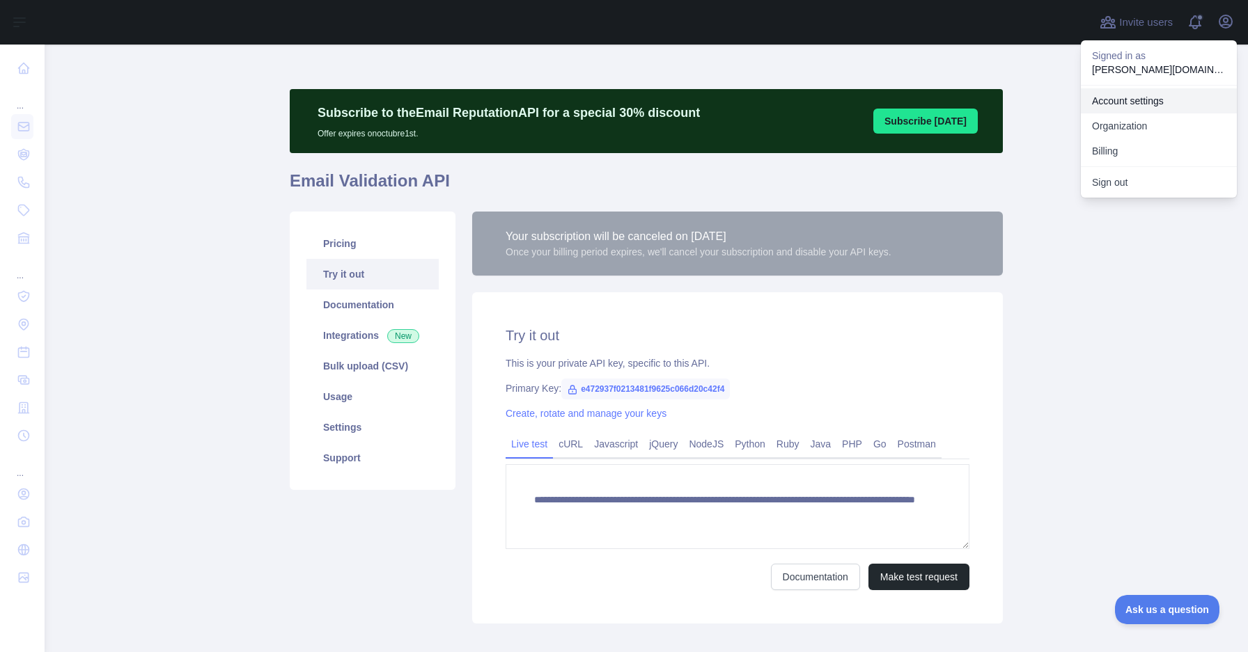
click at [1150, 97] on link "Account settings" at bounding box center [1159, 100] width 156 height 25
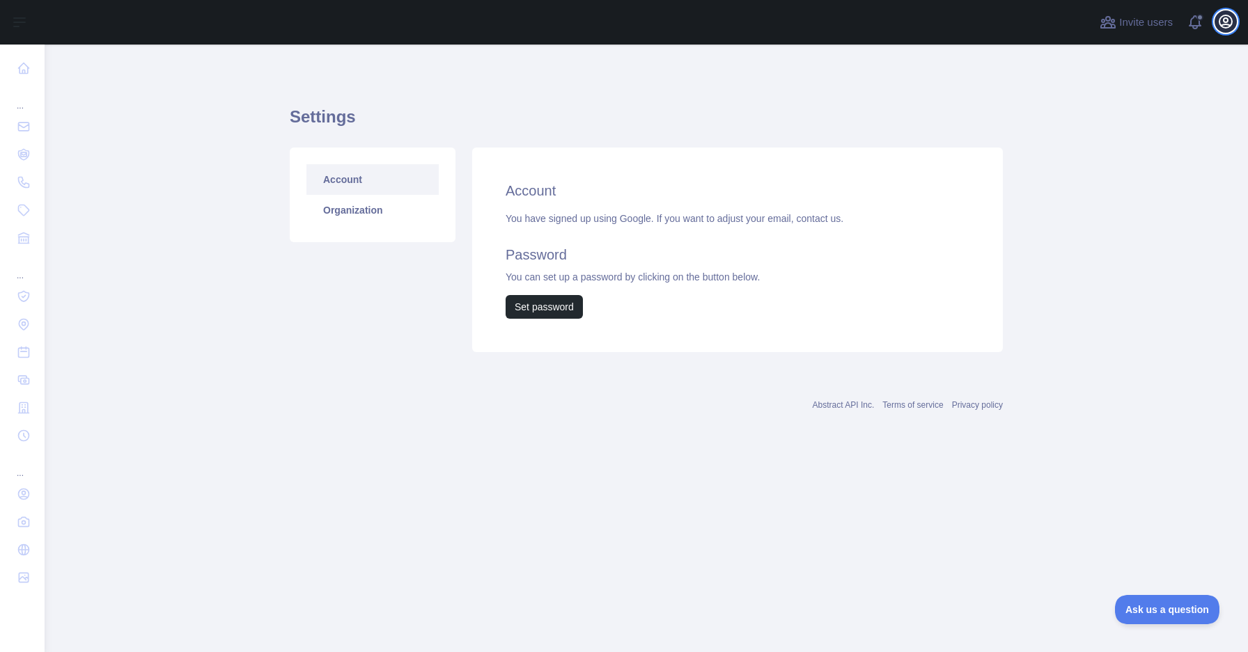
click at [1232, 25] on icon "button" at bounding box center [1225, 21] width 17 height 17
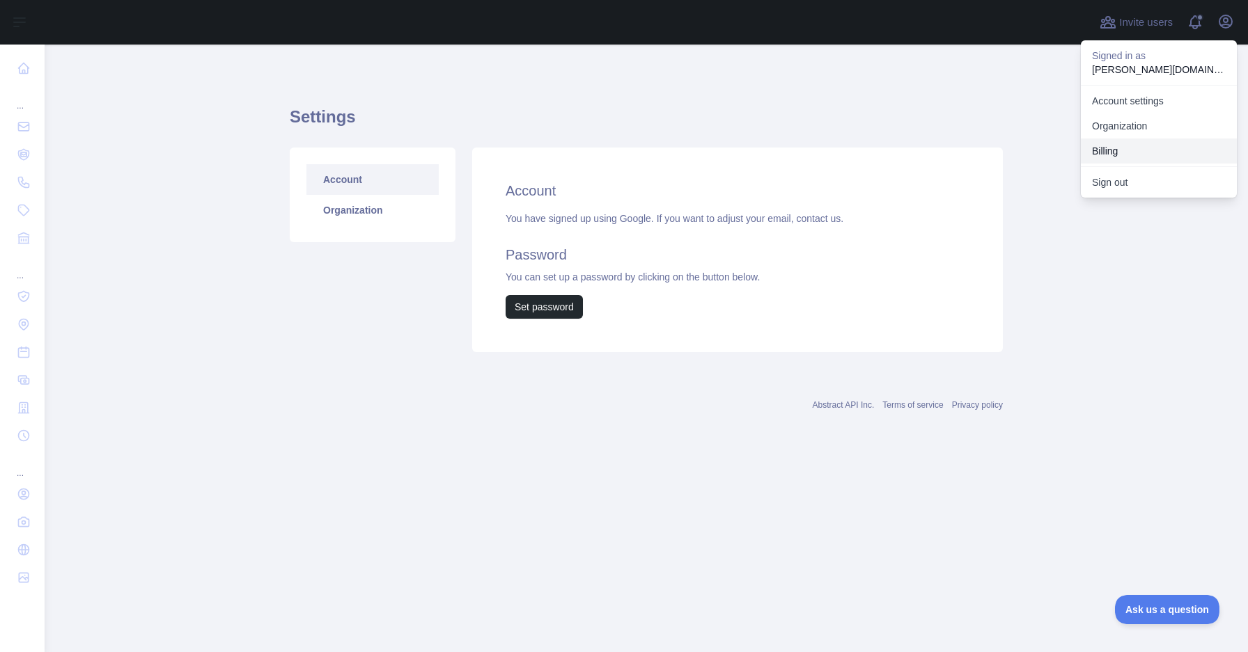
click at [1127, 144] on button "Billing" at bounding box center [1159, 151] width 156 height 25
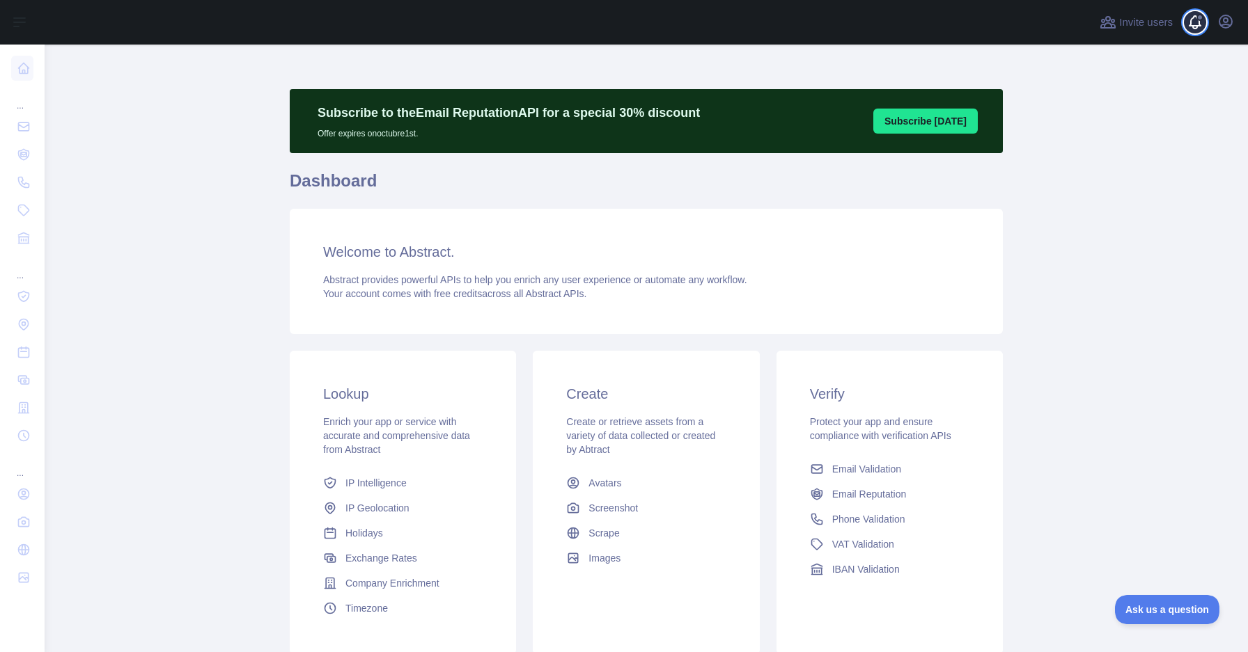
click at [1199, 34] on span at bounding box center [1200, 22] width 28 height 45
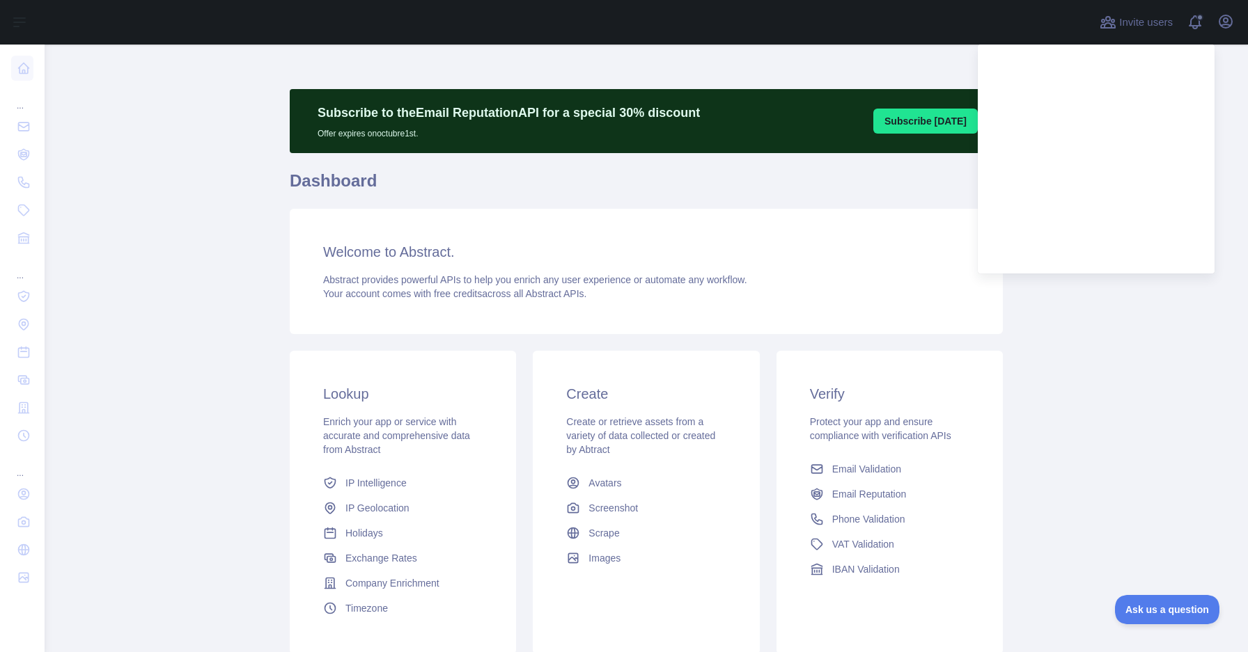
click at [1234, 28] on div "Open user menu" at bounding box center [1225, 22] width 22 height 24
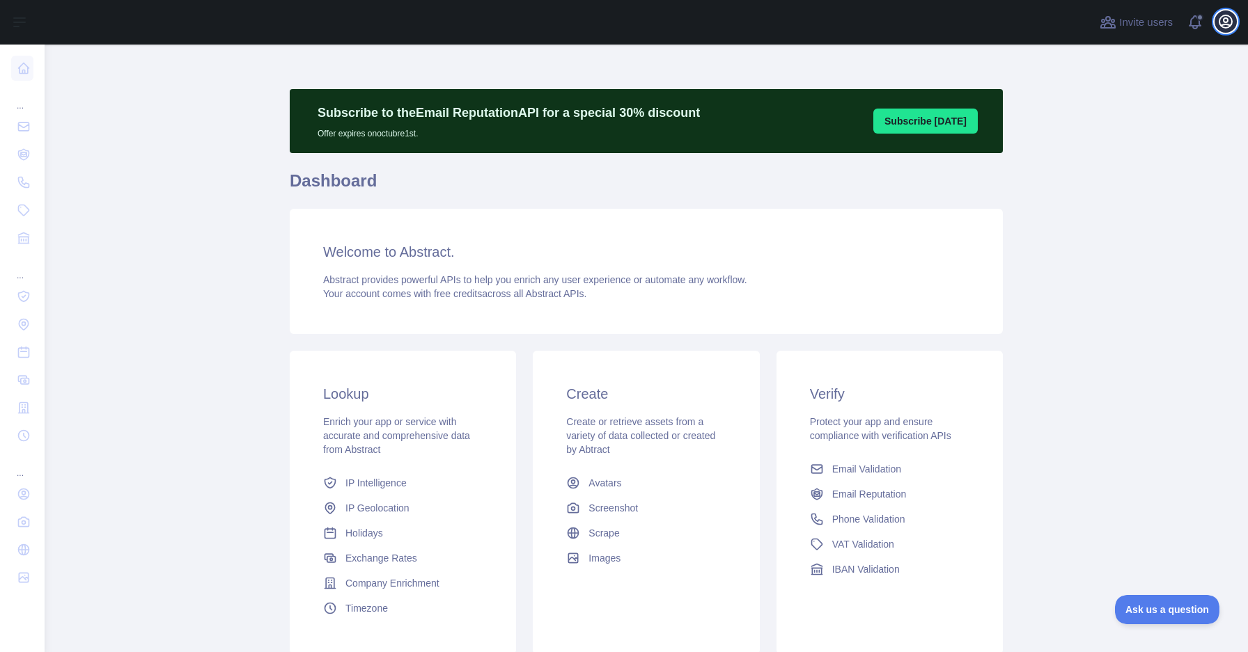
click at [1232, 26] on icon "button" at bounding box center [1225, 21] width 17 height 17
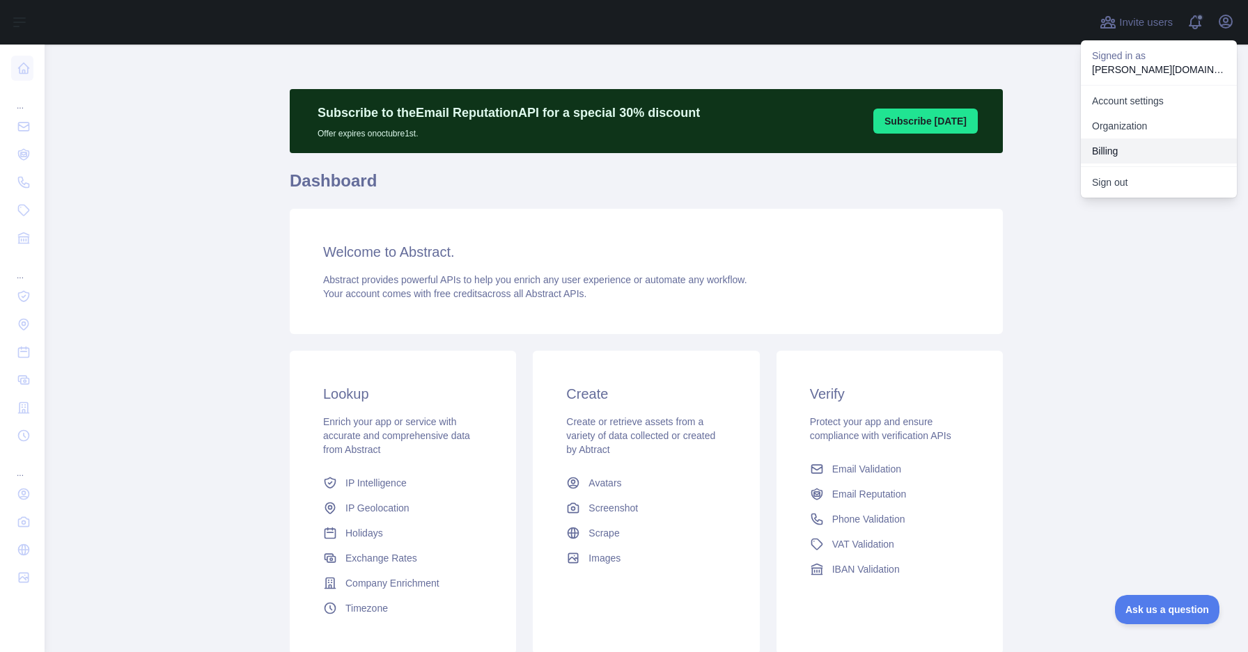
click at [1122, 148] on button "Billing" at bounding box center [1159, 151] width 156 height 25
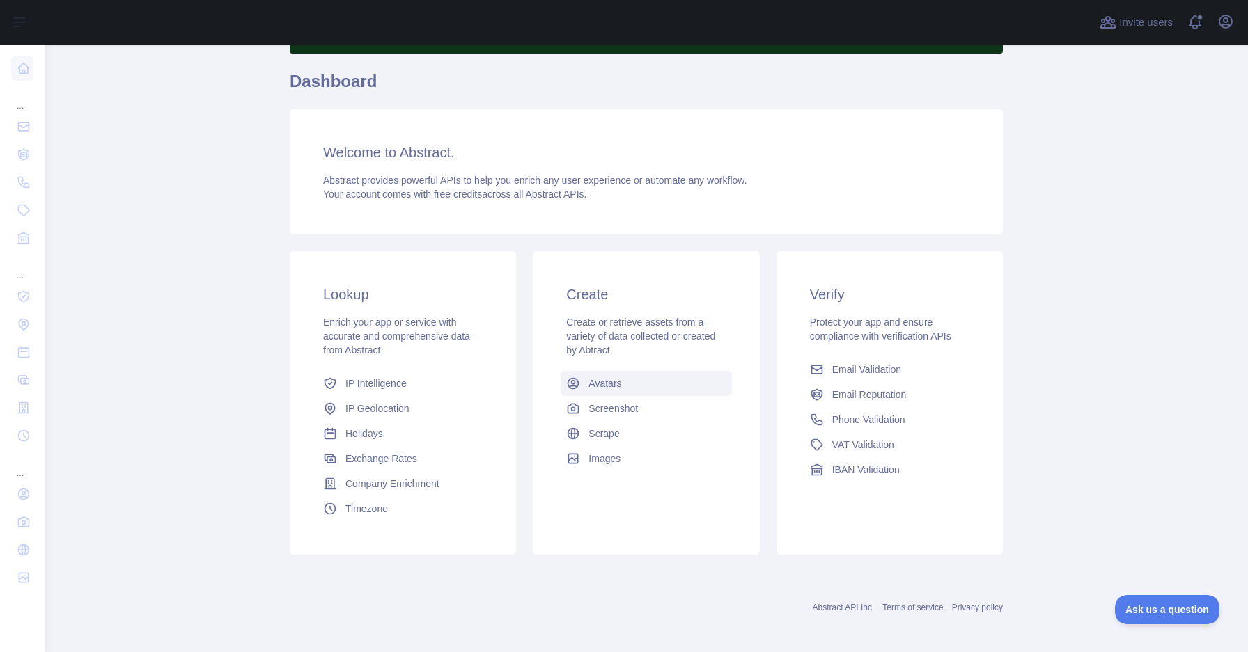
scroll to position [105, 0]
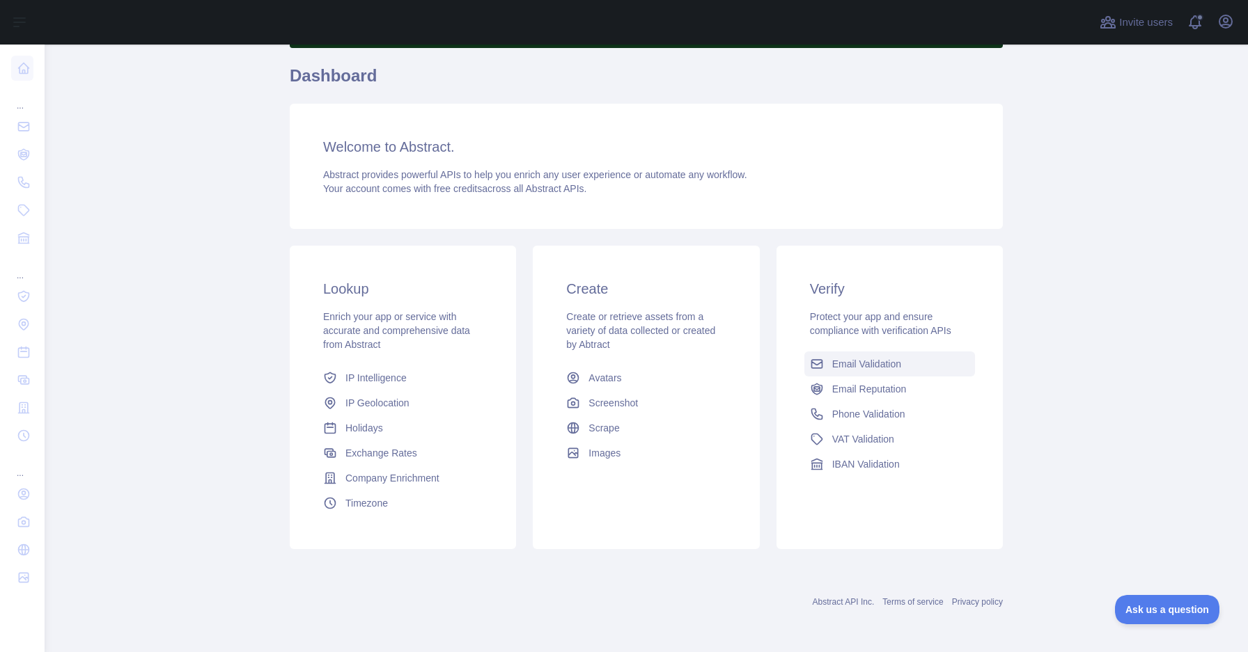
click at [902, 361] on link "Email Validation" at bounding box center [889, 364] width 171 height 25
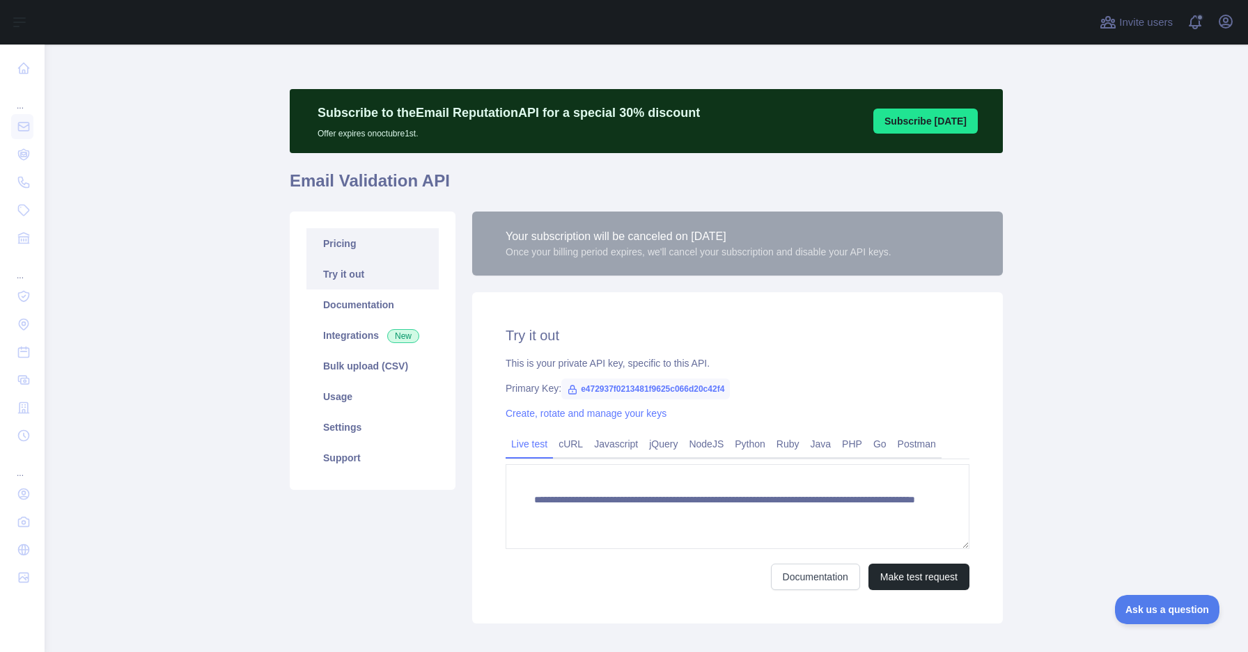
click at [349, 244] on link "Pricing" at bounding box center [372, 243] width 132 height 31
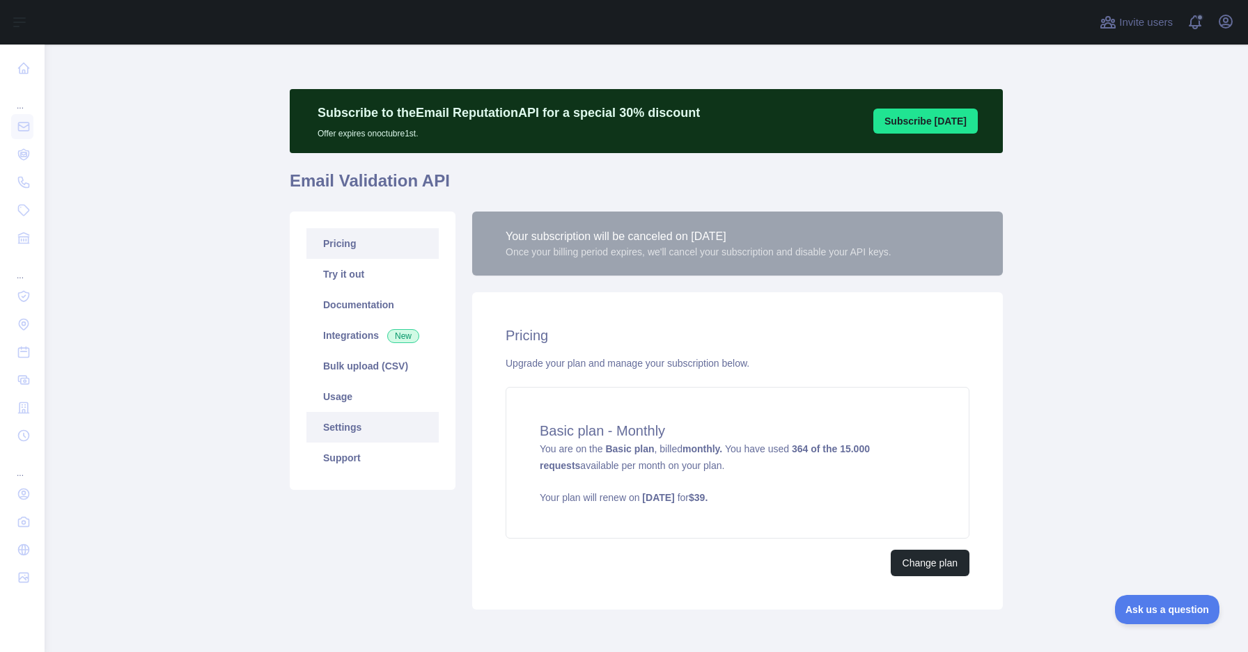
click at [359, 424] on link "Settings" at bounding box center [372, 427] width 132 height 31
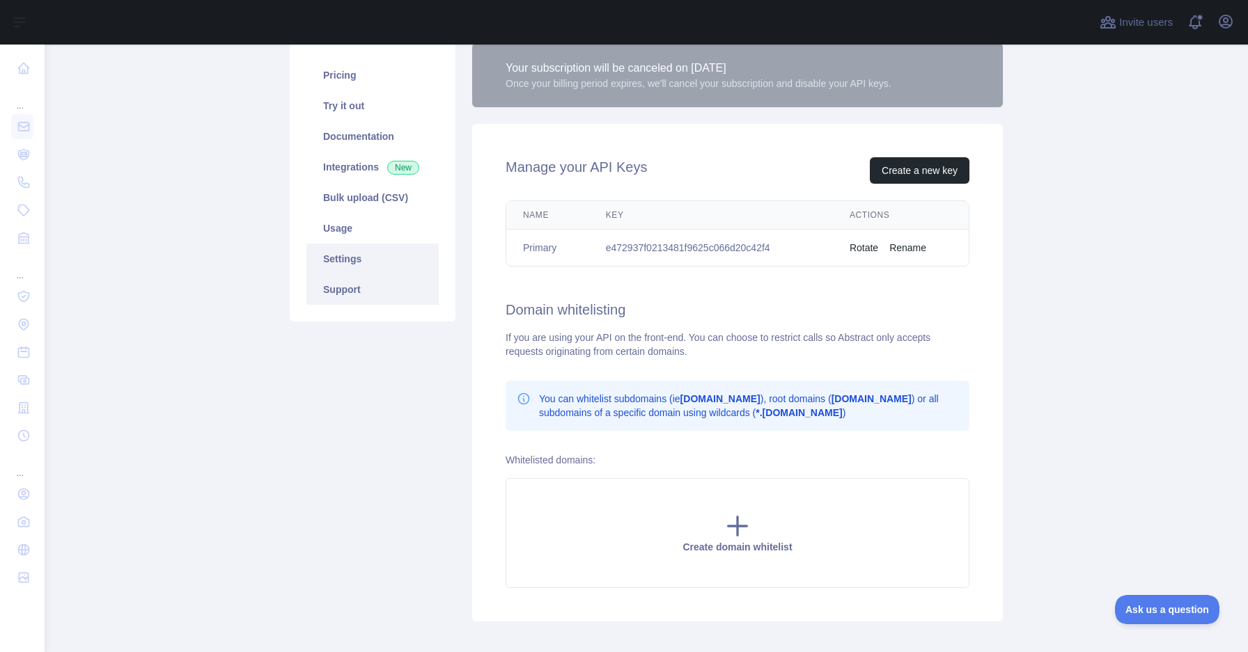
click at [353, 292] on link "Support" at bounding box center [372, 289] width 132 height 31
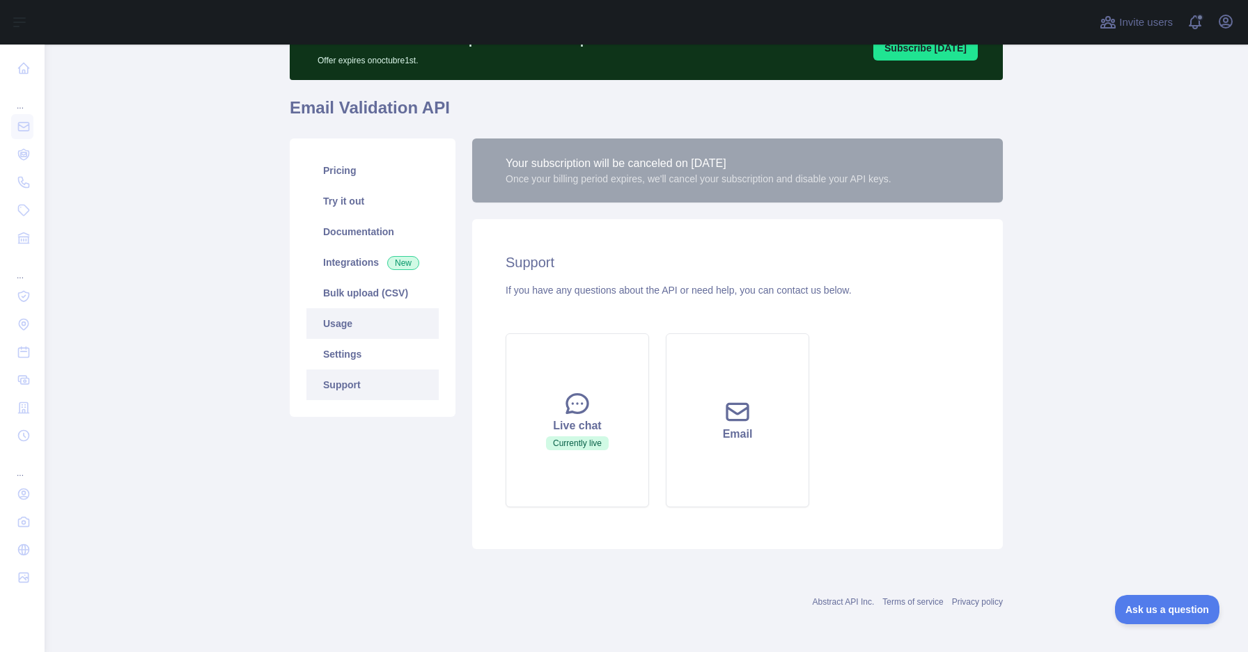
click at [346, 323] on link "Usage" at bounding box center [372, 323] width 132 height 31
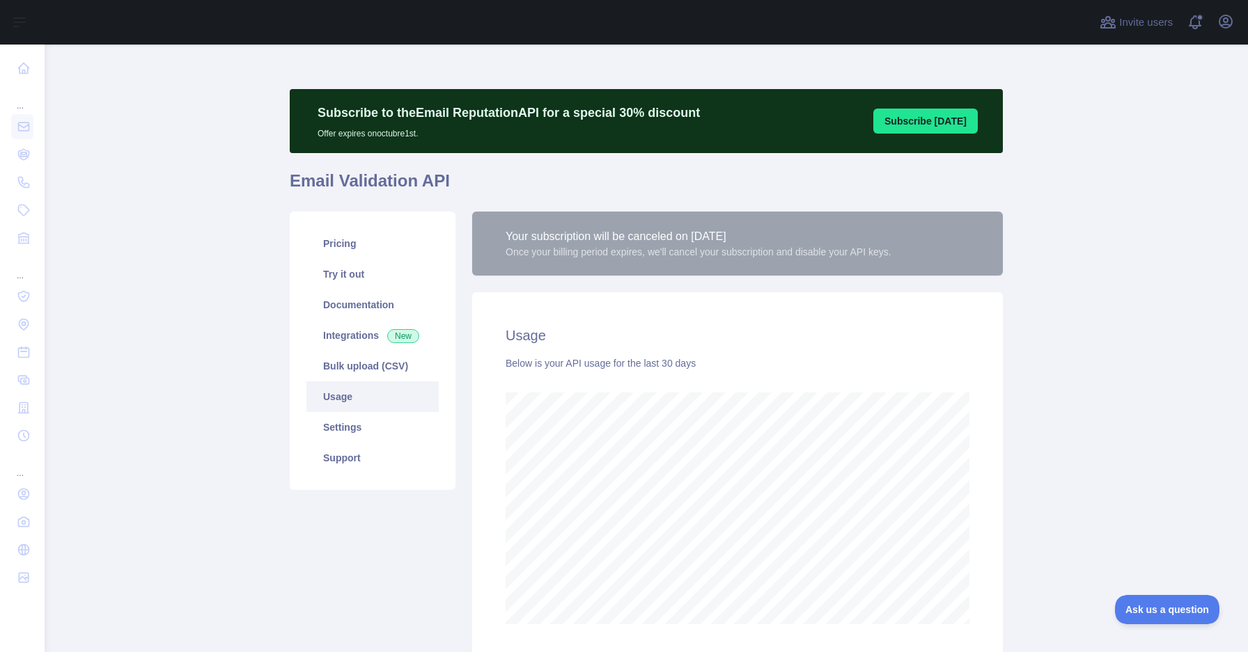
scroll to position [608, 1193]
click at [350, 246] on link "Pricing" at bounding box center [372, 243] width 132 height 31
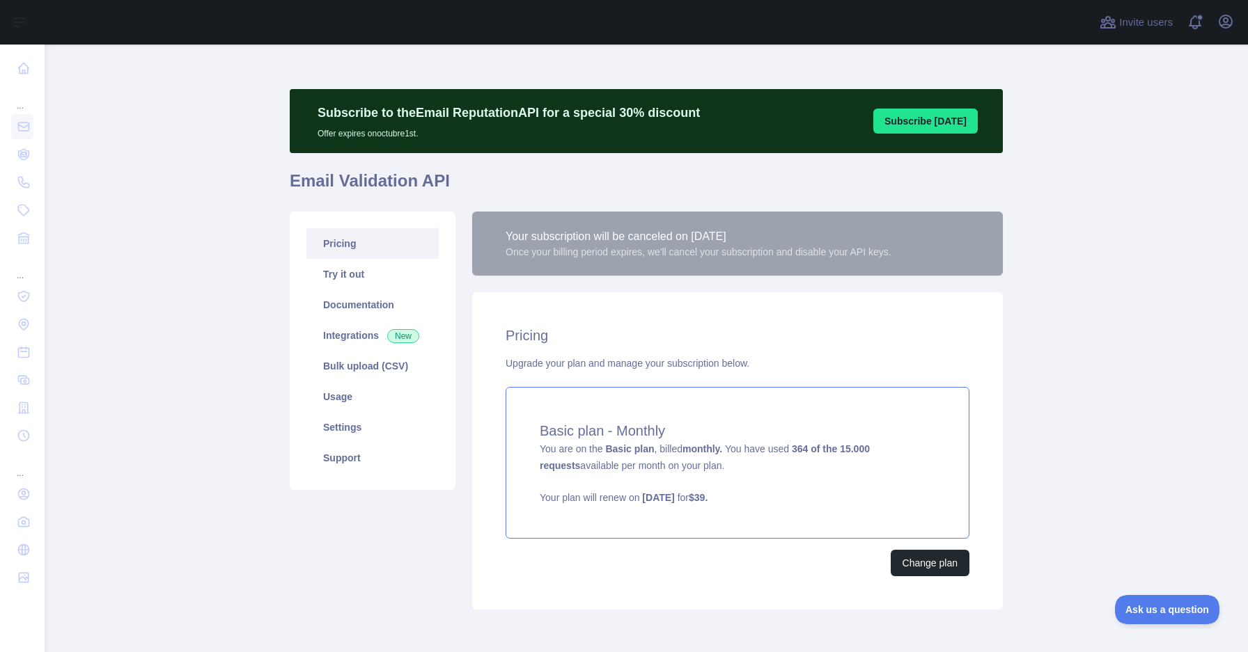
click at [844, 468] on div "Basic plan - Monthly You are on the Basic plan , billed monthly. You have used …" at bounding box center [737, 463] width 464 height 152
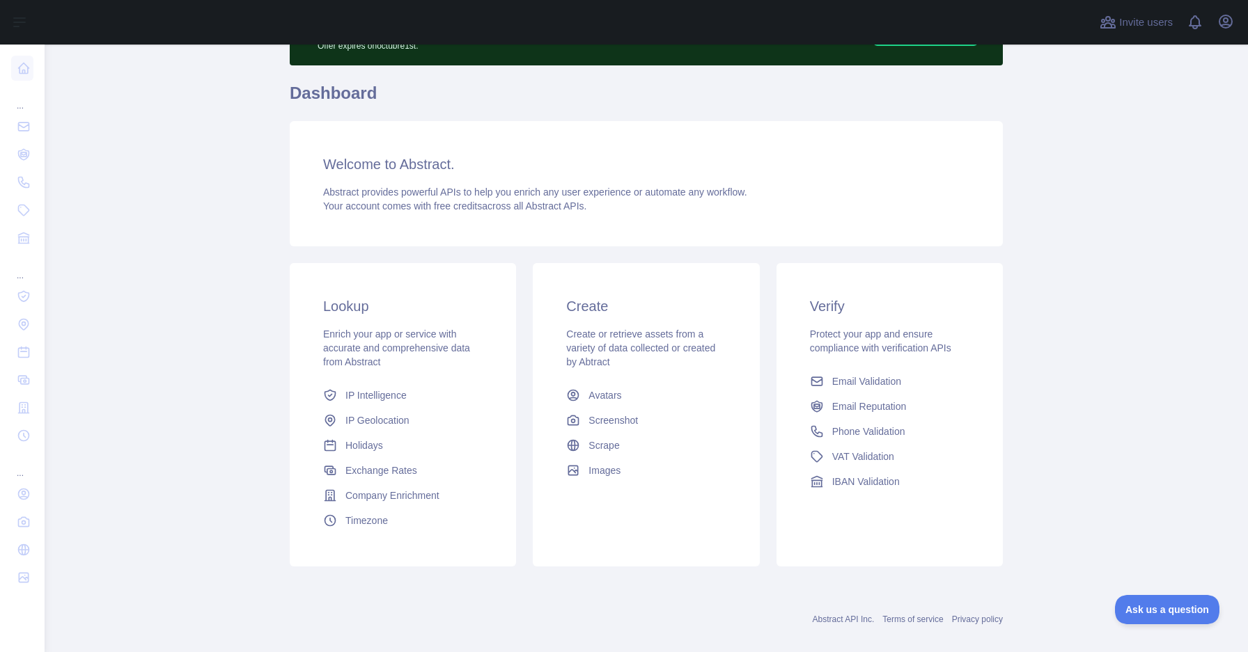
scroll to position [105, 0]
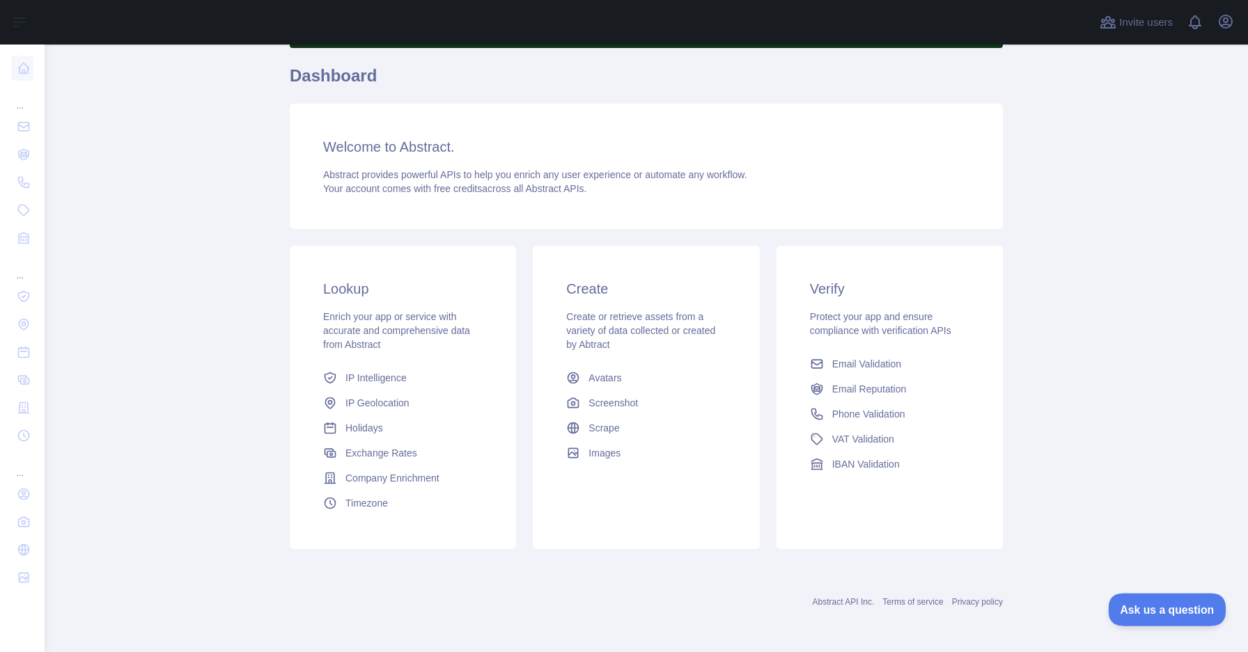
click at [1144, 609] on span "Ask us a question" at bounding box center [1160, 608] width 104 height 10
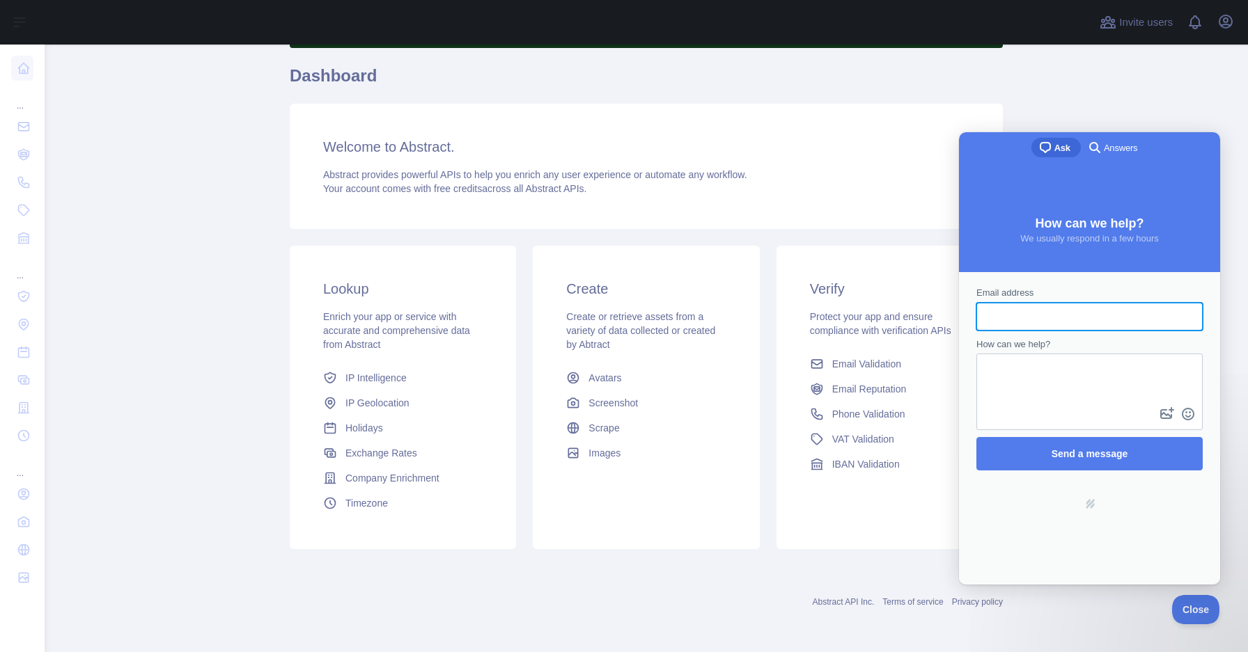
scroll to position [0, 0]
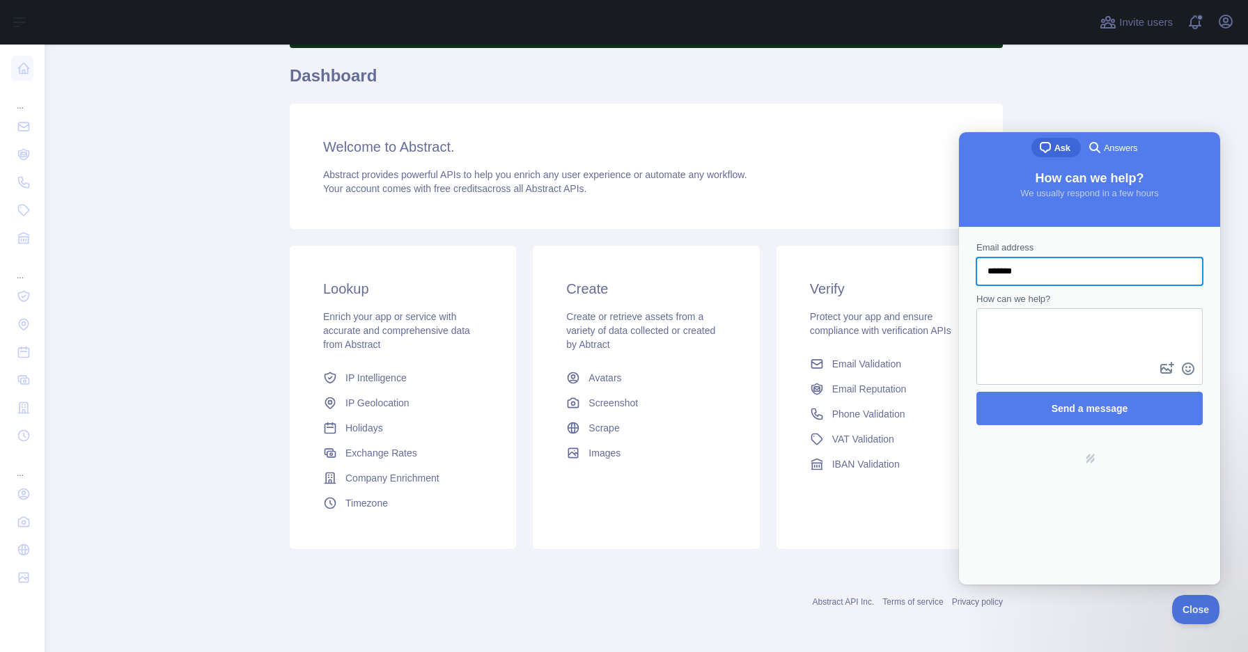
type input "**********"
click at [1010, 340] on textarea "How can we help?" at bounding box center [1089, 334] width 223 height 49
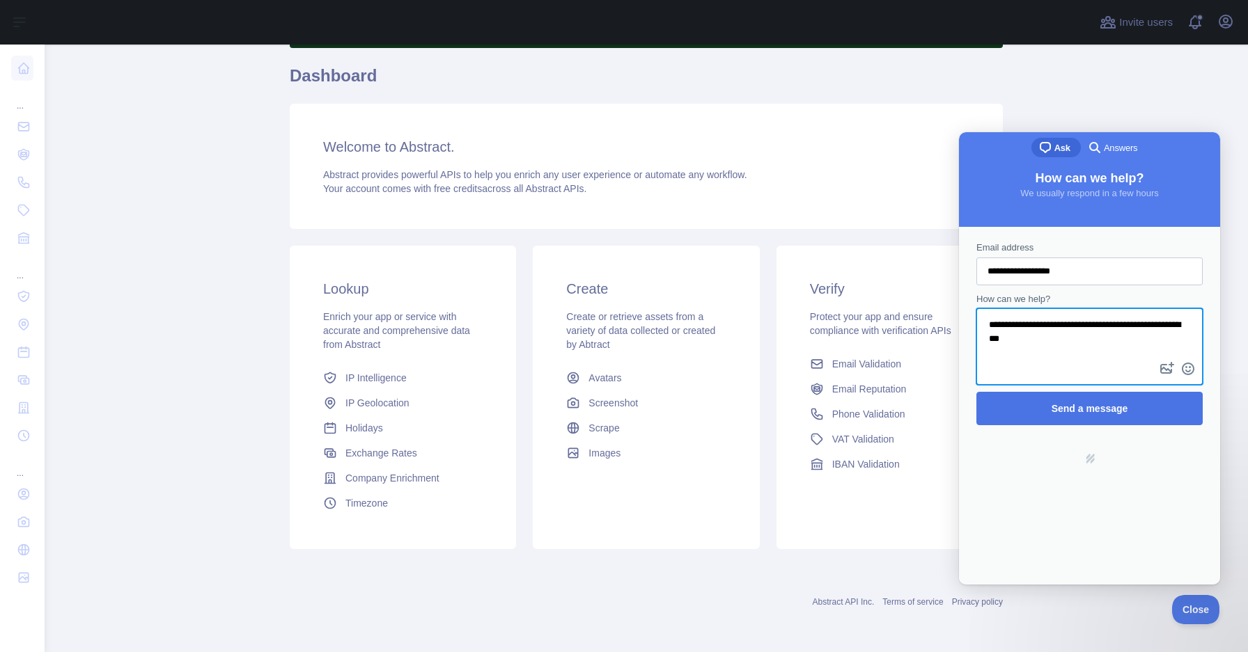
type textarea "**********"
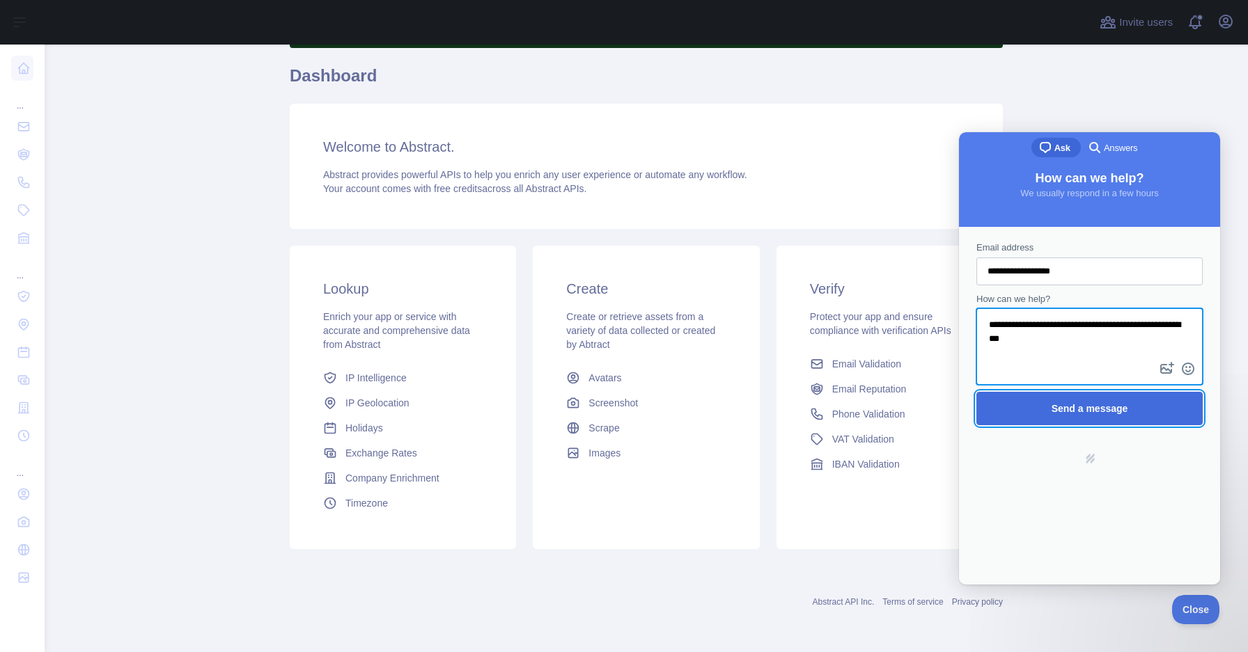
click at [1042, 414] on span "Send a message" at bounding box center [1089, 409] width 196 height 32
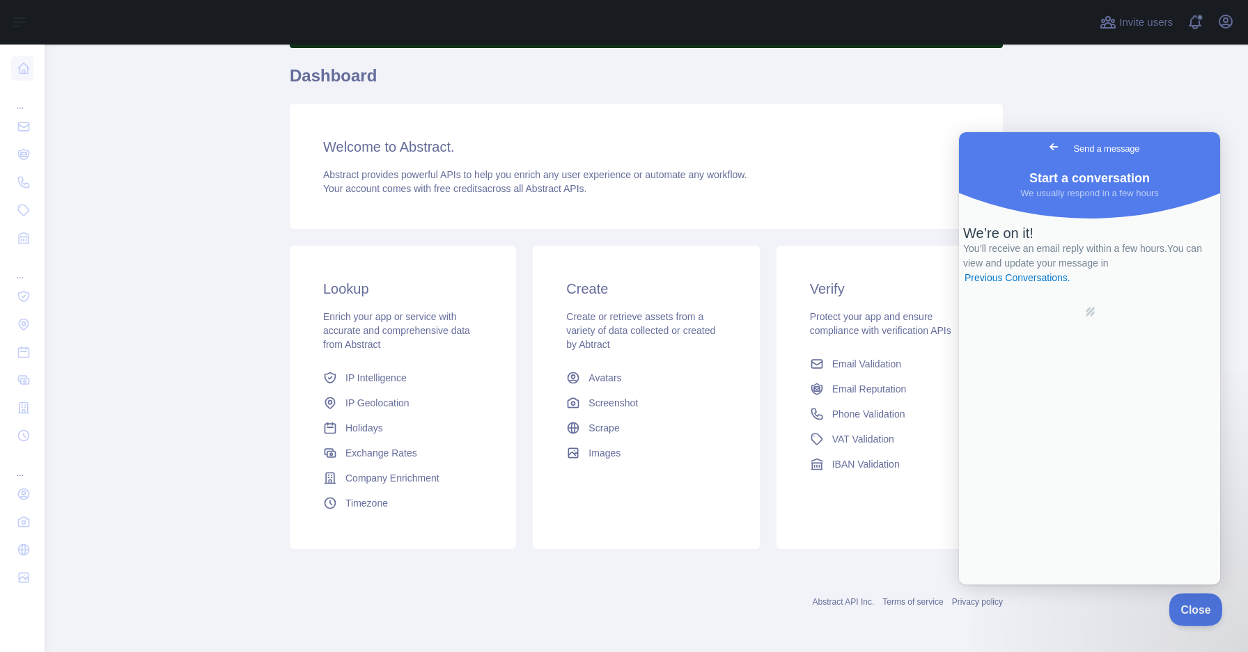
click at [1205, 614] on button "Close" at bounding box center [1191, 607] width 47 height 29
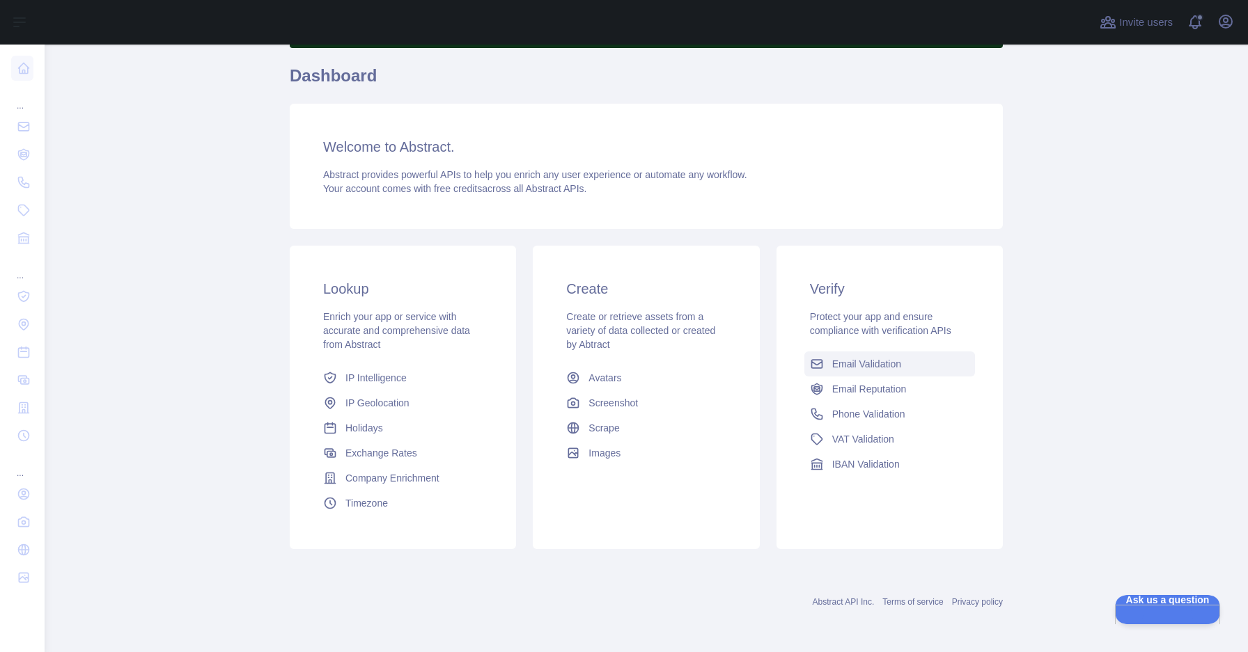
click at [848, 363] on span "Email Validation" at bounding box center [866, 364] width 69 height 14
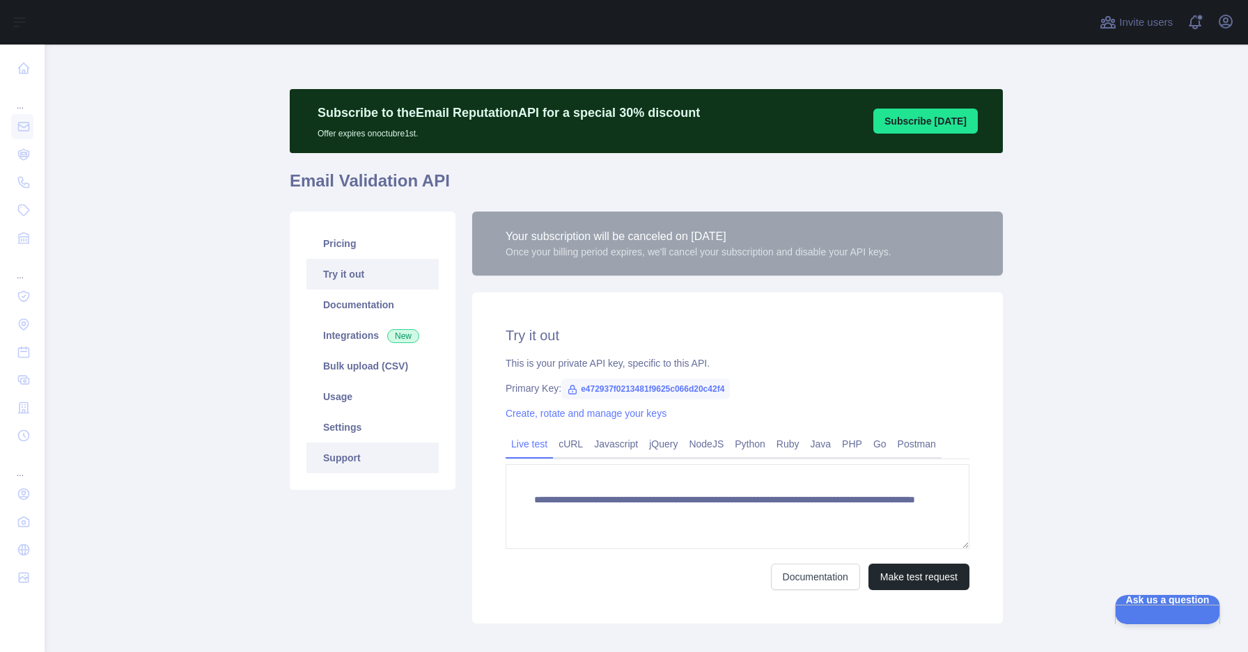
click at [369, 459] on link "Support" at bounding box center [372, 458] width 132 height 31
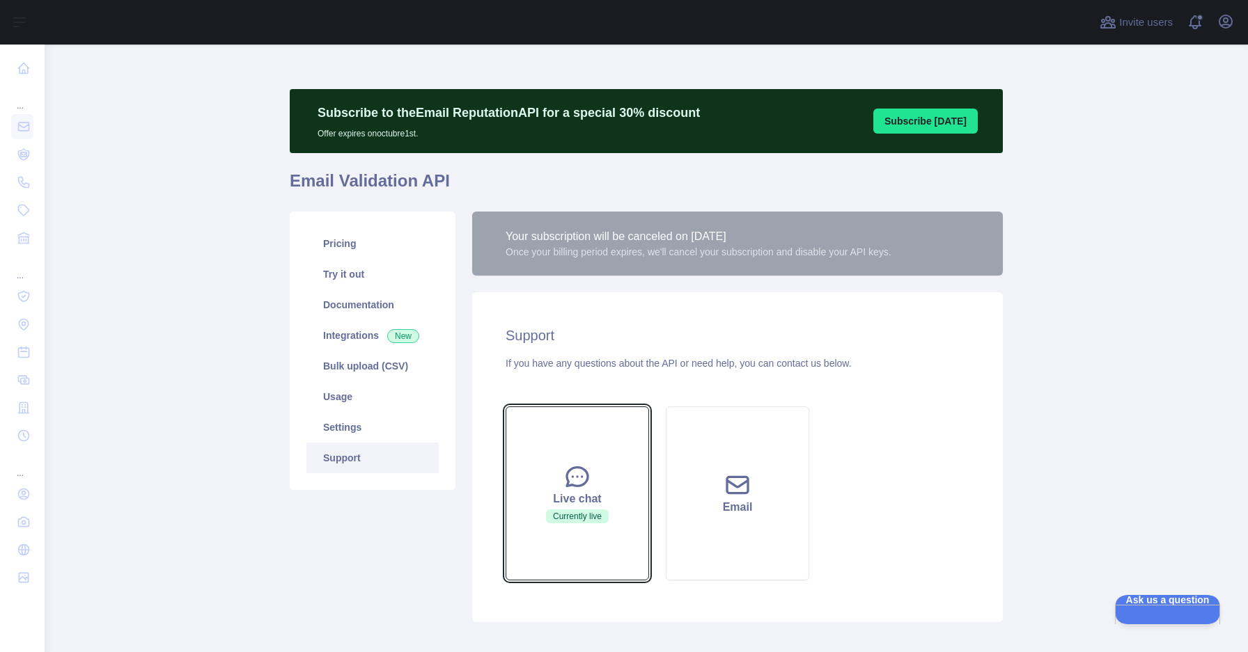
click at [556, 487] on button "Live chat Currently live" at bounding box center [576, 494] width 143 height 174
click at [590, 468] on button "Live chat Currently live" at bounding box center [576, 494] width 143 height 174
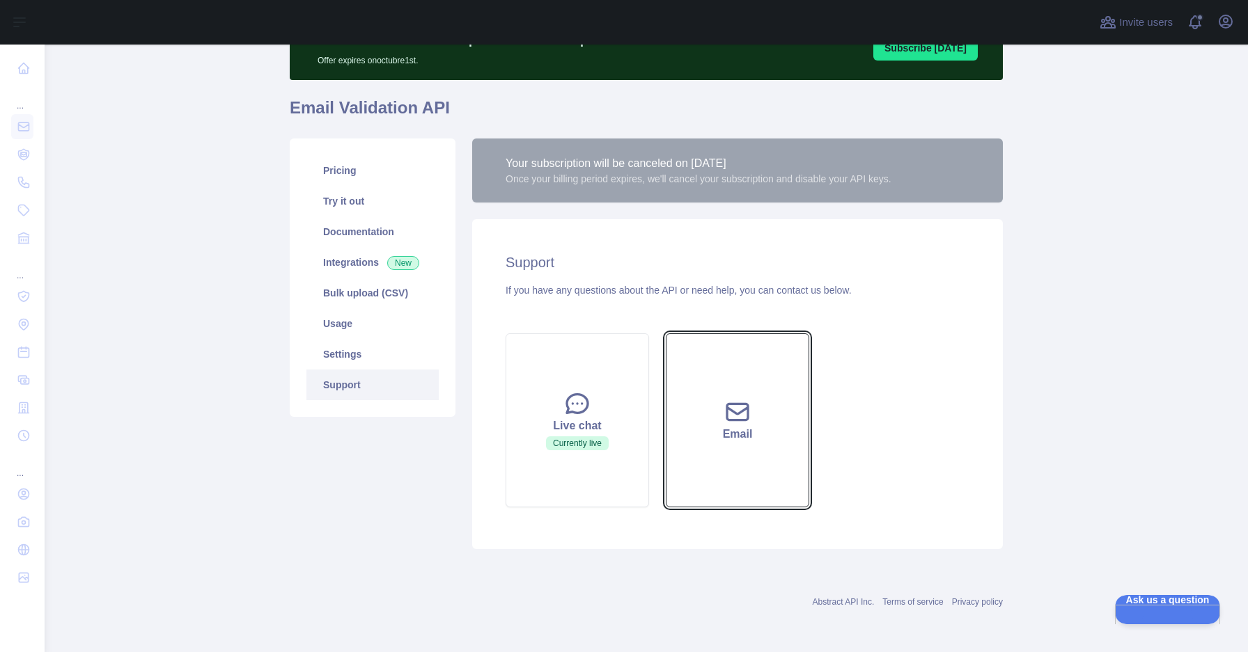
click at [777, 399] on button "Email" at bounding box center [737, 421] width 143 height 174
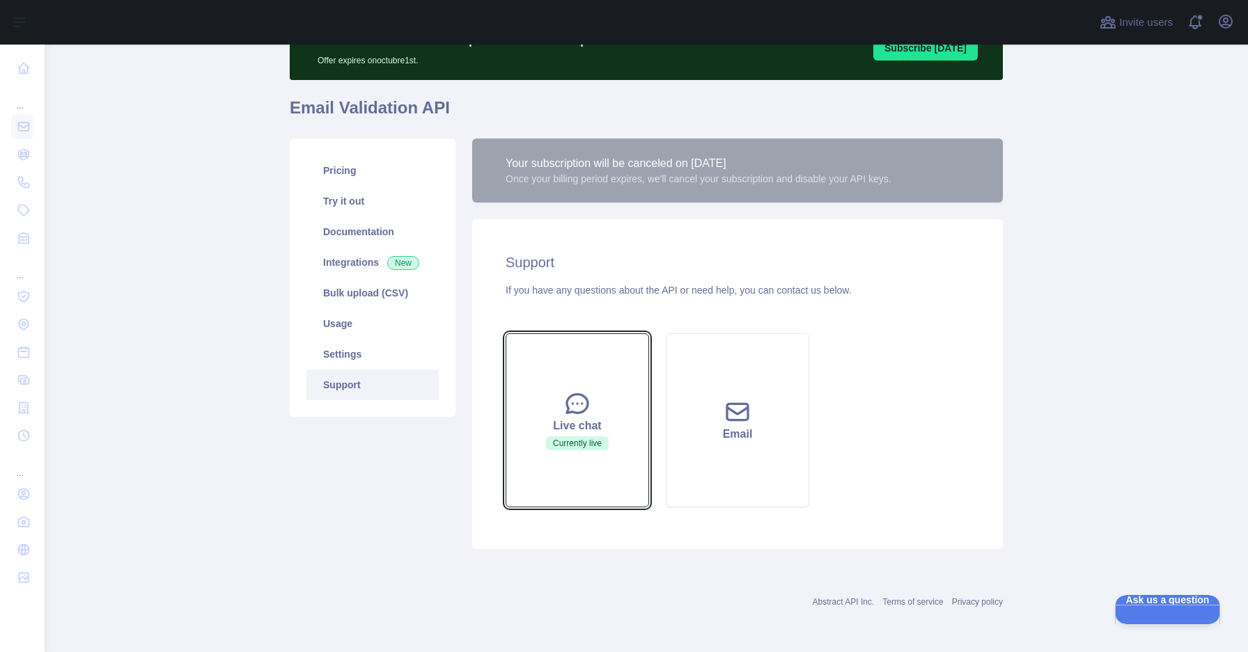
click at [597, 360] on button "Live chat Currently live" at bounding box center [576, 421] width 143 height 174
click at [580, 438] on span "Currently live" at bounding box center [577, 444] width 63 height 14
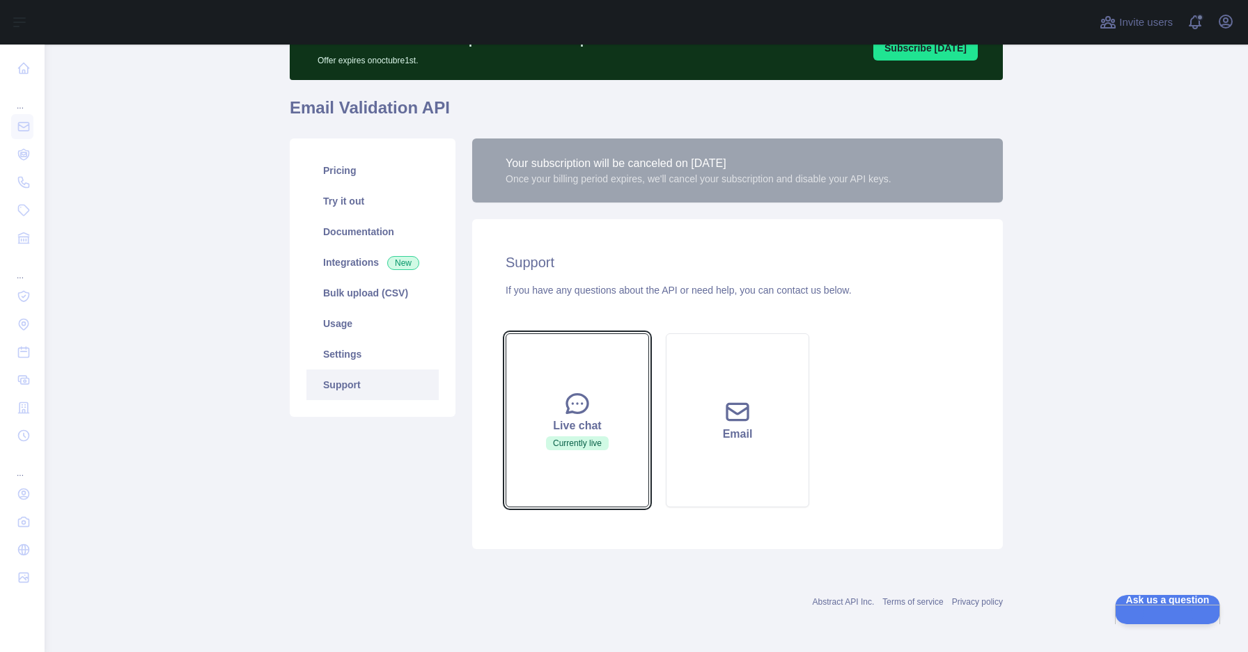
click at [580, 438] on span "Currently live" at bounding box center [577, 444] width 63 height 14
